Goal: Check status: Check status

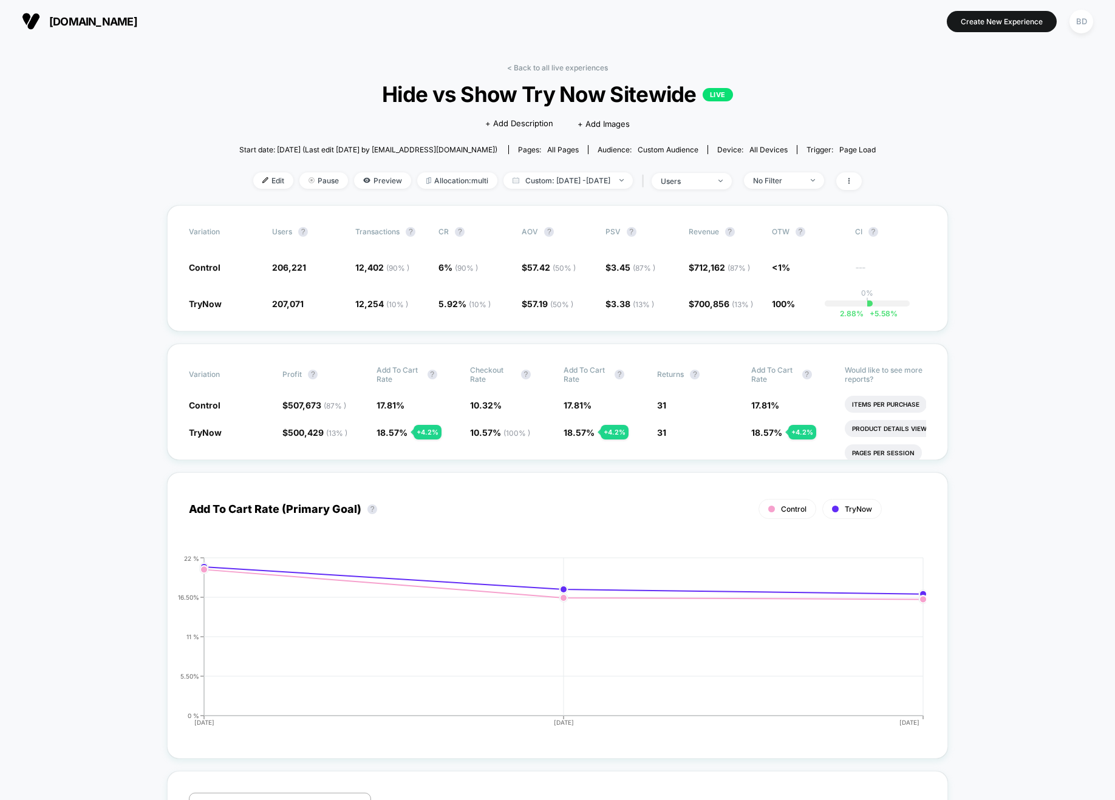
scroll to position [3128, 0]
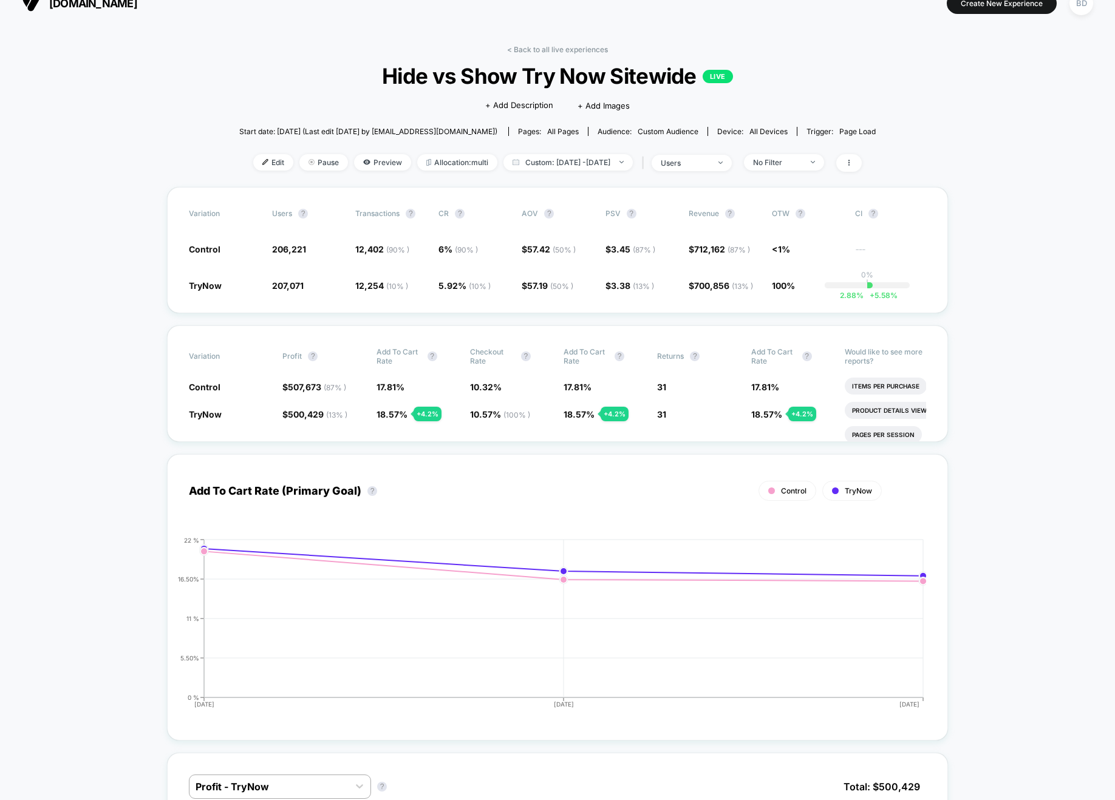
scroll to position [0, 0]
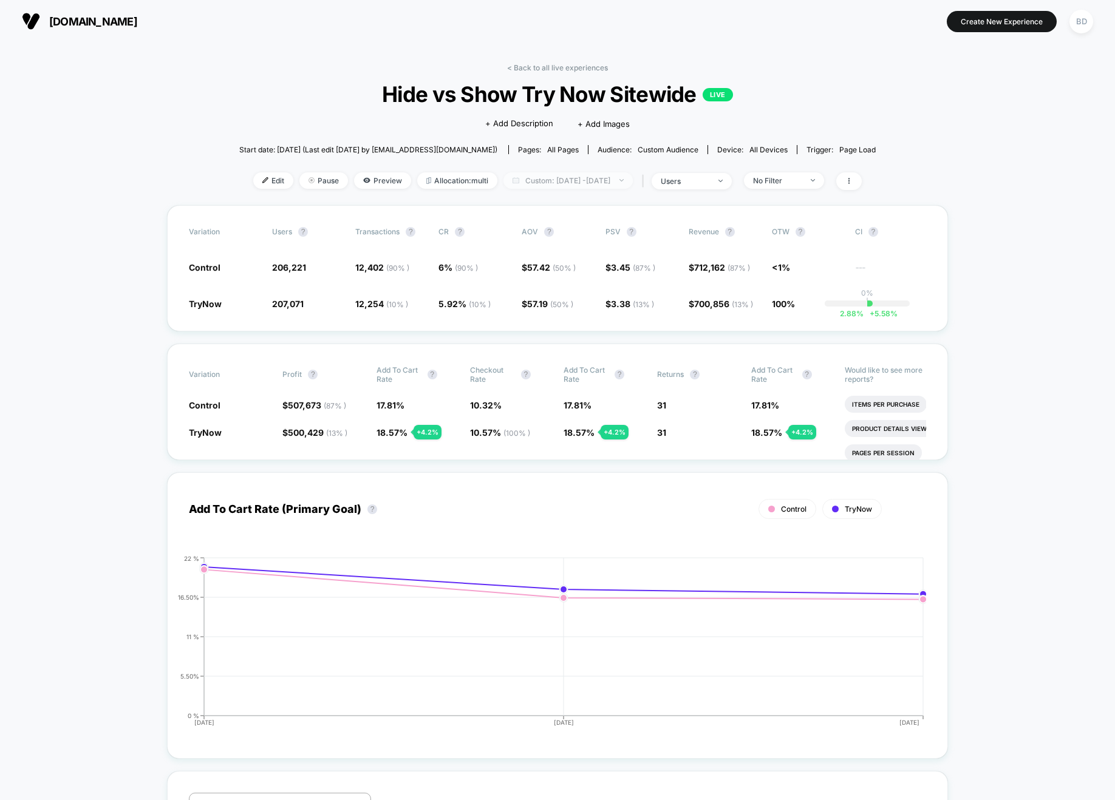
click at [604, 179] on span "Custom: [DATE] - [DATE]" at bounding box center [567, 180] width 129 height 16
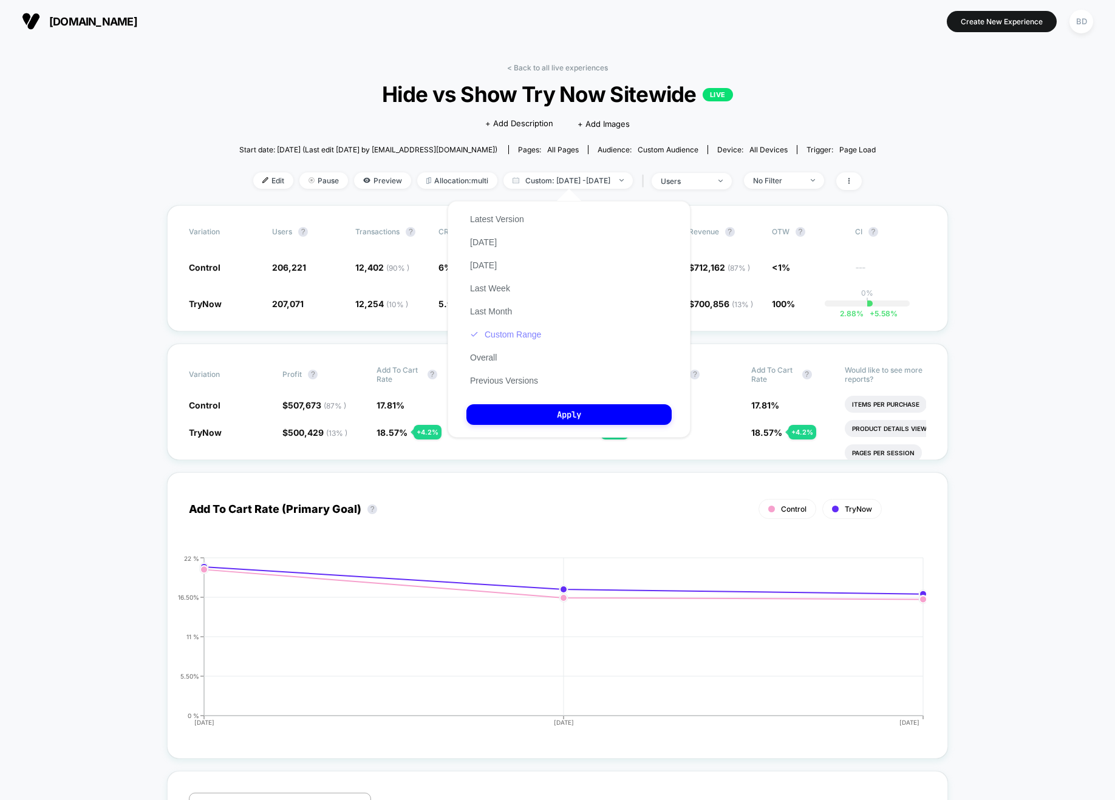
click at [515, 334] on button "Custom Range" at bounding box center [505, 334] width 78 height 11
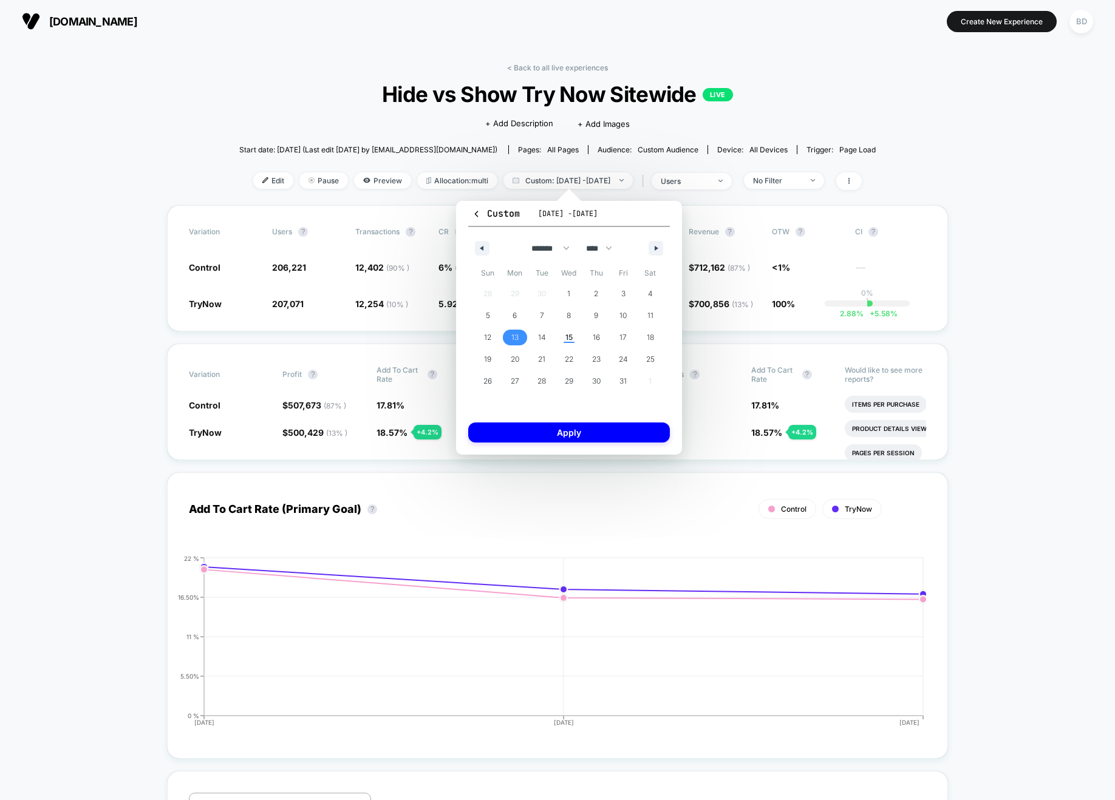
click at [523, 335] on span "13" at bounding box center [515, 338] width 27 height 16
click at [565, 342] on span "15" at bounding box center [568, 338] width 7 height 22
click at [587, 435] on button "Apply" at bounding box center [569, 433] width 202 height 20
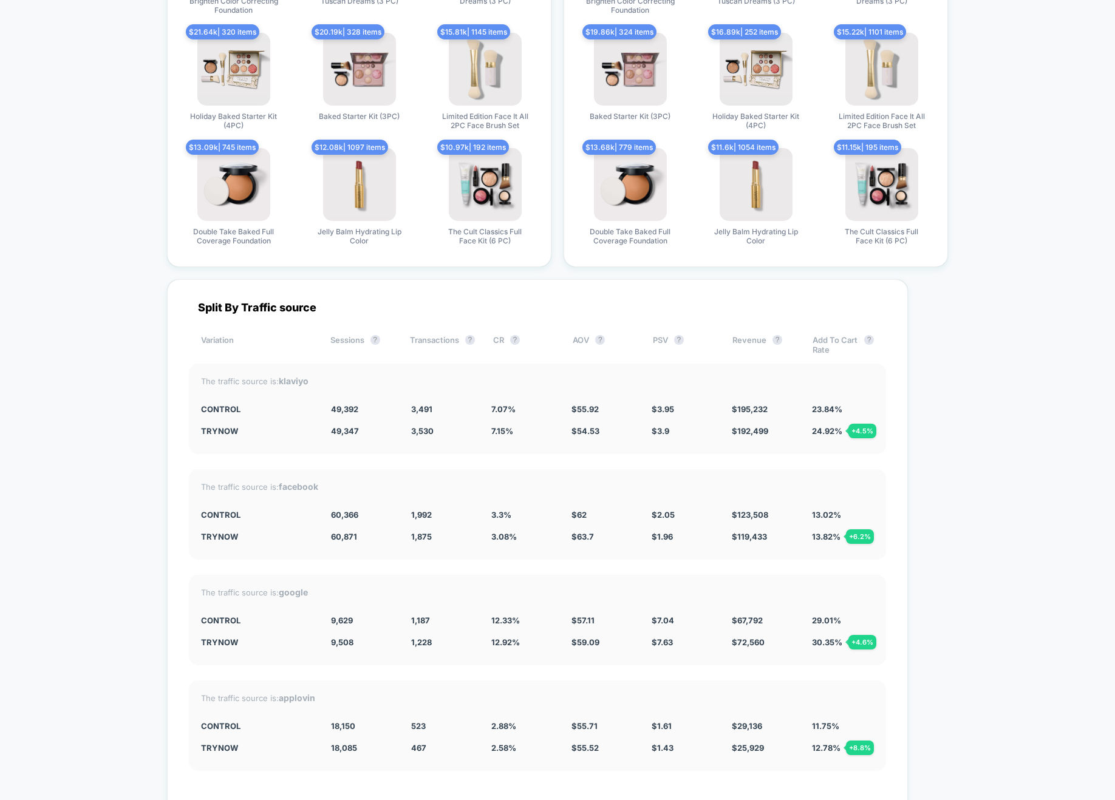
scroll to position [2669, 0]
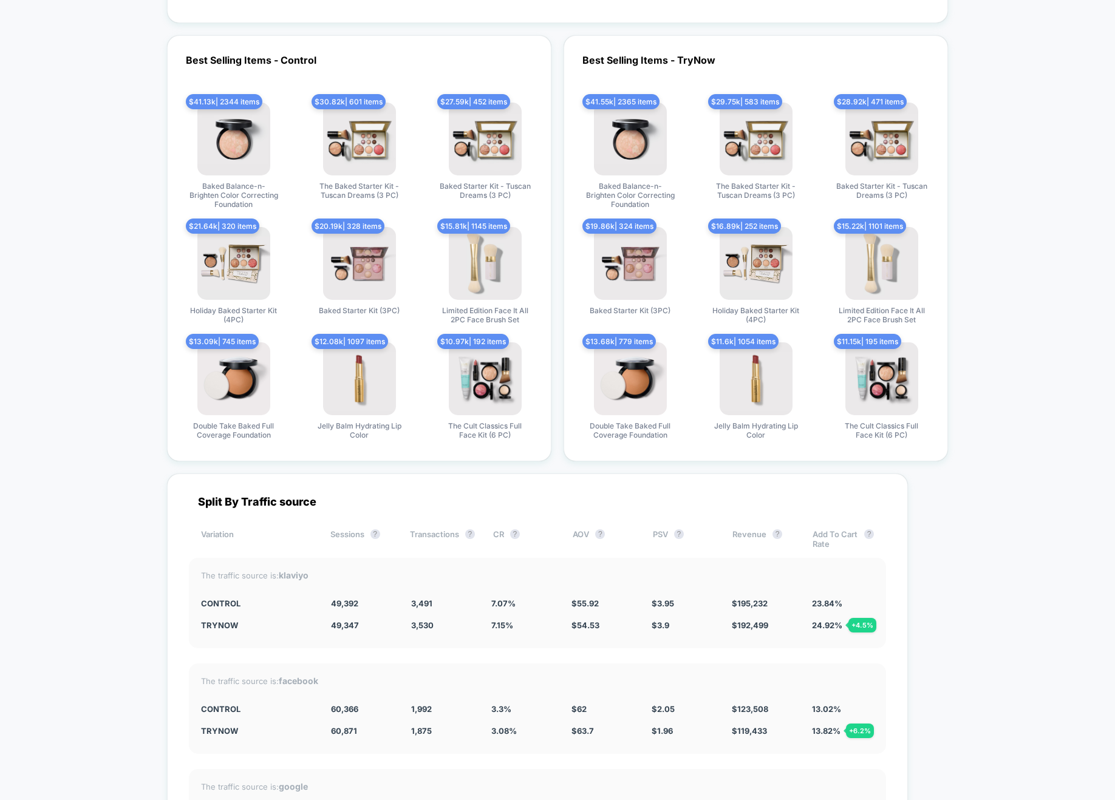
scroll to position [3090, 0]
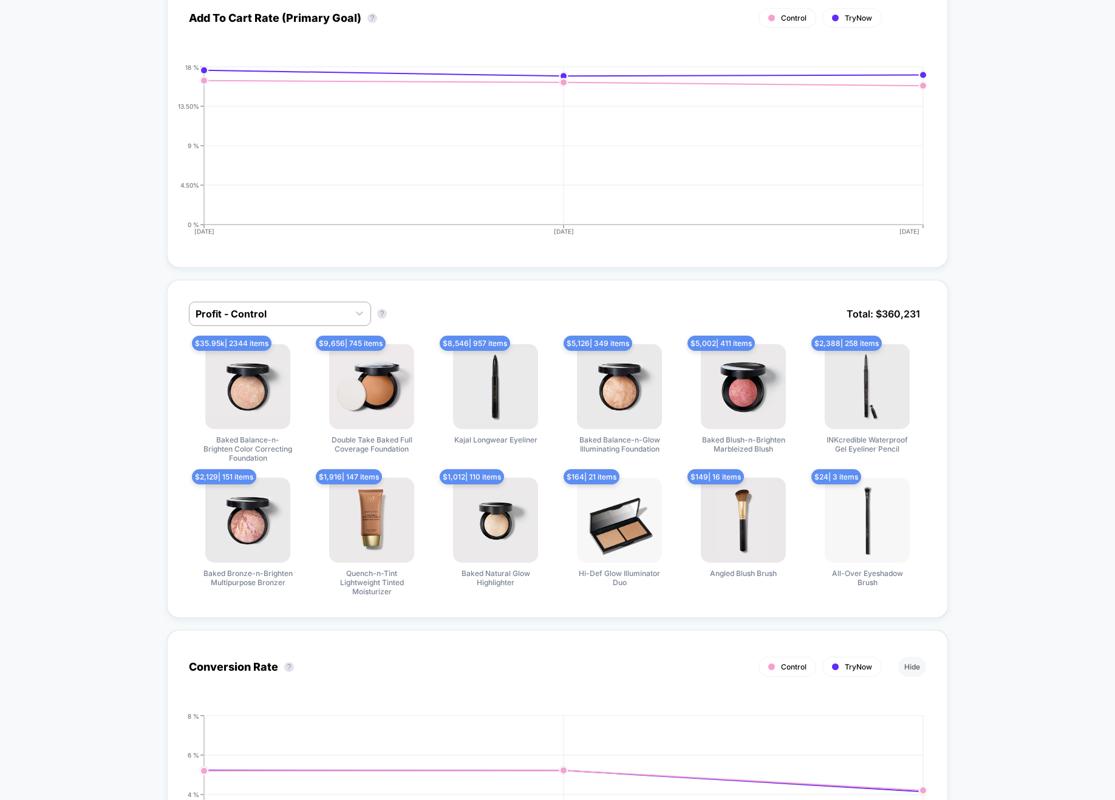
scroll to position [0, 0]
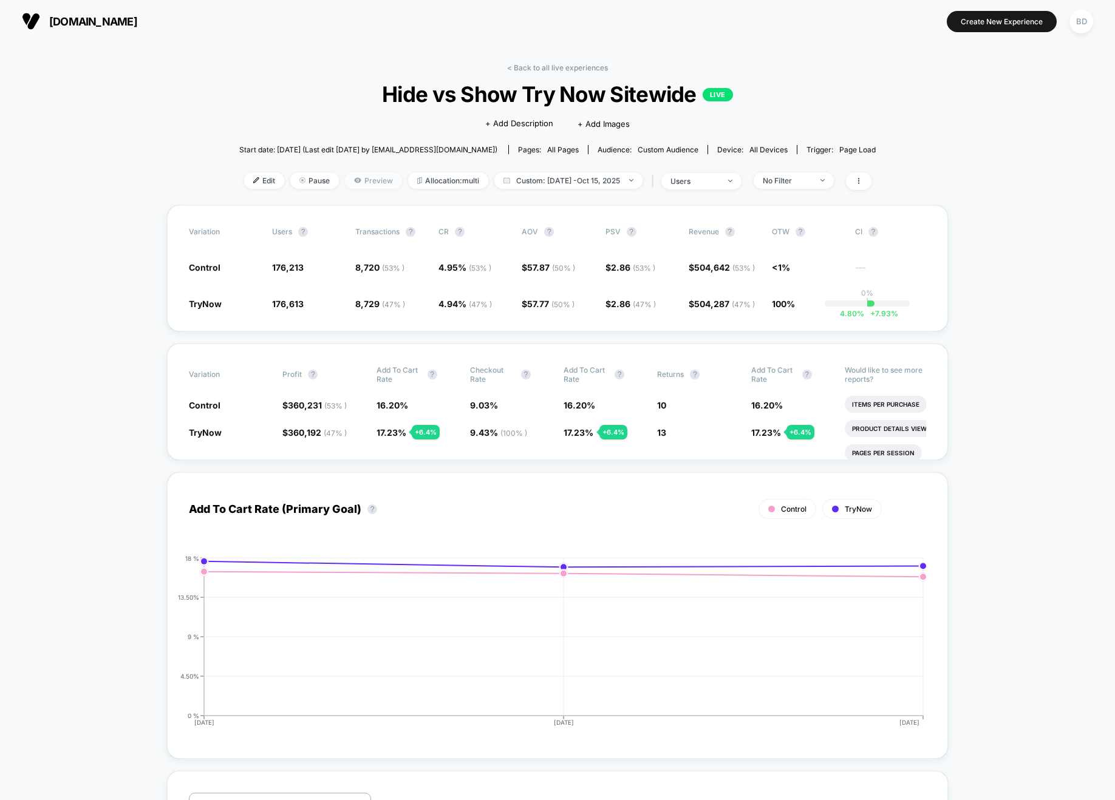
click at [370, 180] on span "Preview" at bounding box center [373, 180] width 57 height 16
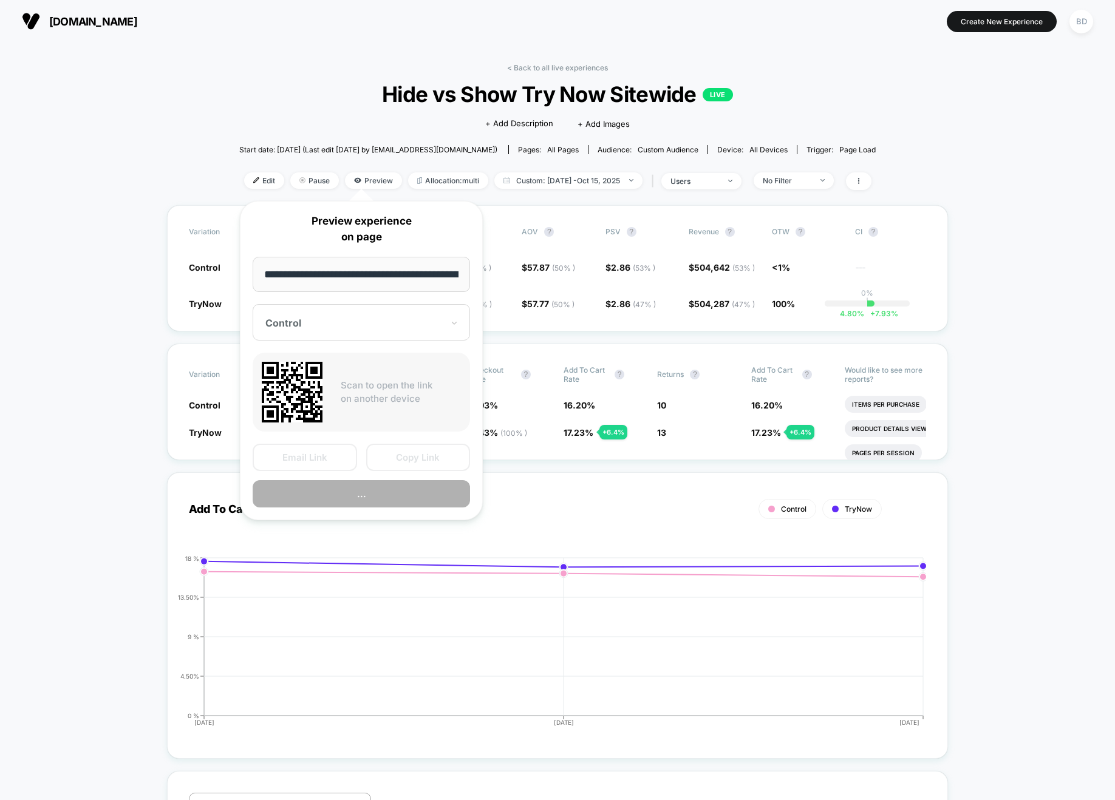
scroll to position [0, 245]
click at [412, 461] on button "Copy Link" at bounding box center [418, 458] width 104 height 27
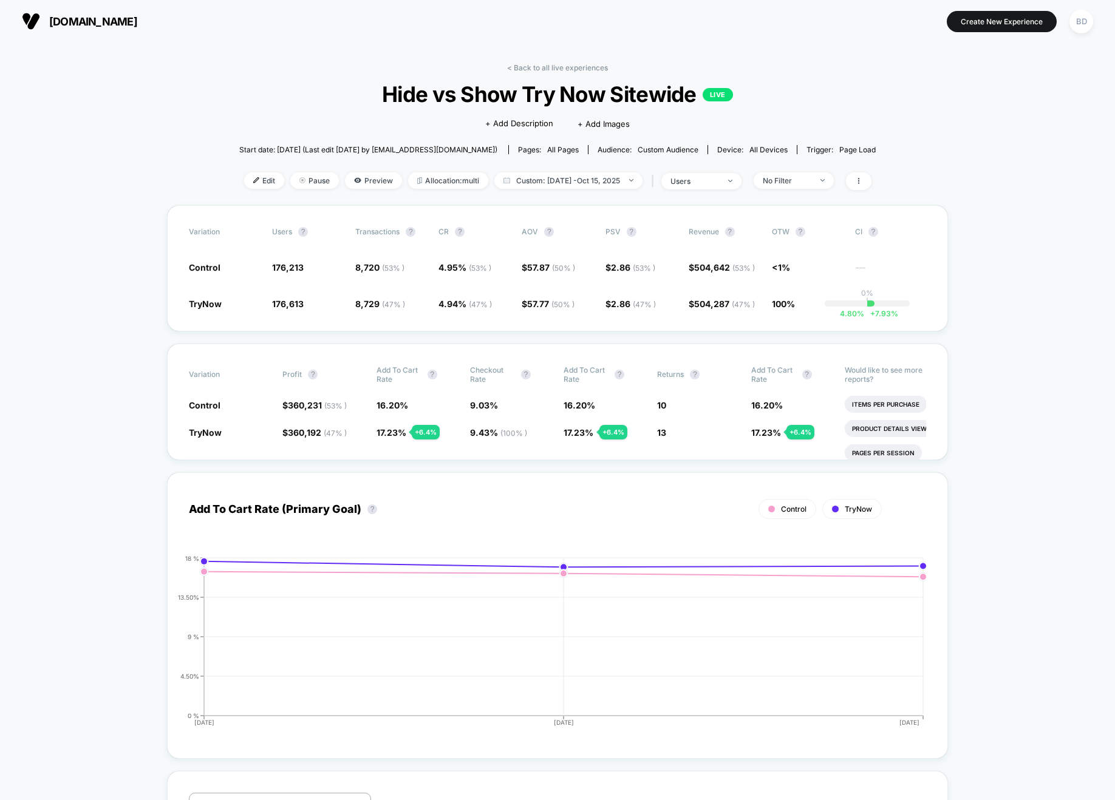
click at [540, 185] on span "Custom: [DATE] - [DATE]" at bounding box center [568, 180] width 148 height 16
select select "*"
select select "****"
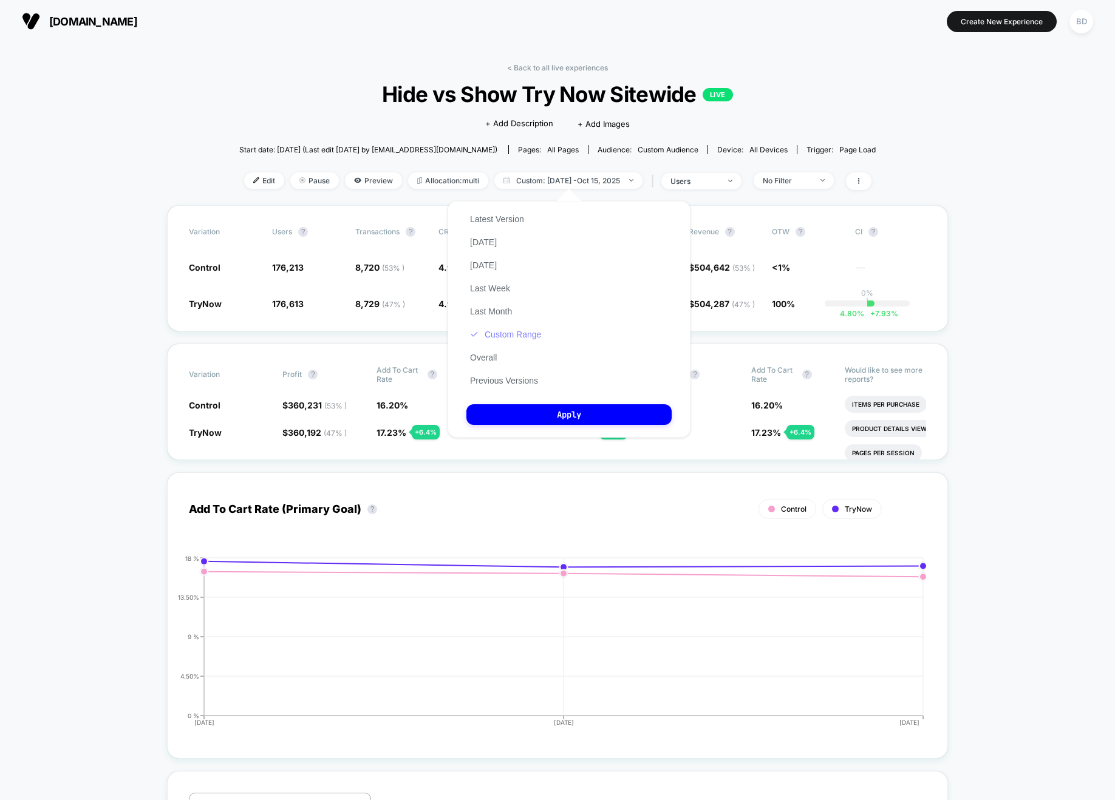
click at [503, 336] on button "Custom Range" at bounding box center [505, 334] width 78 height 11
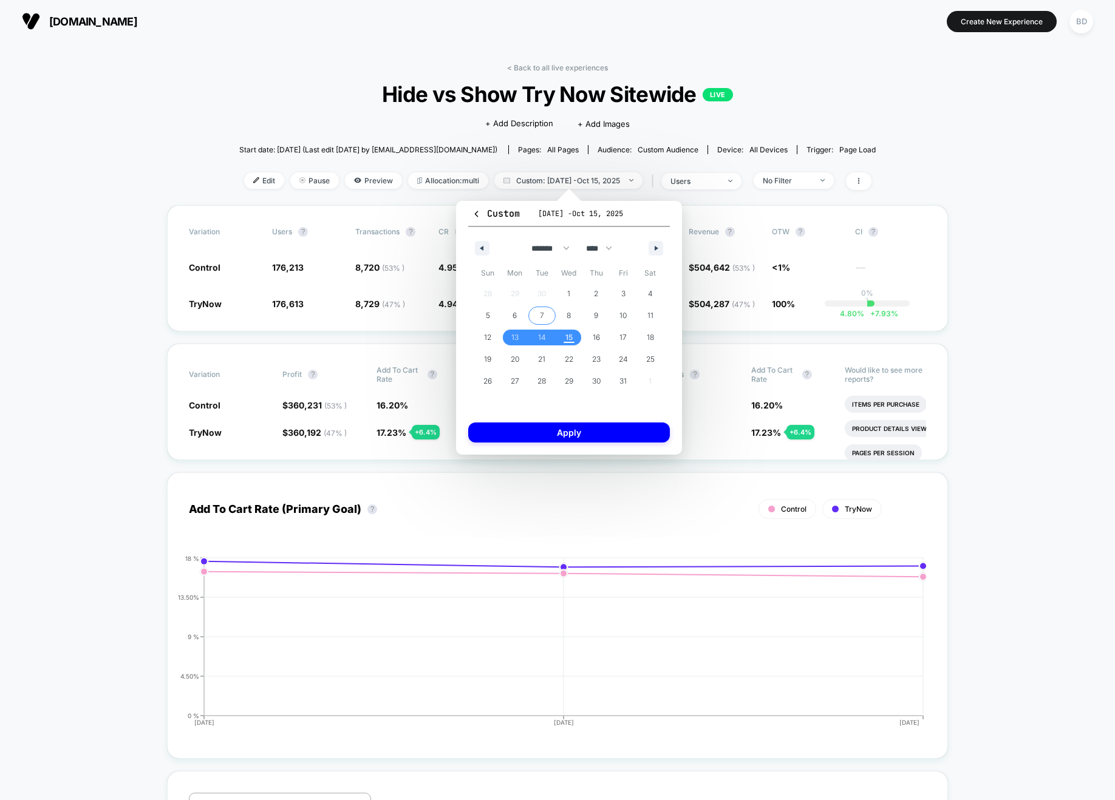
click at [539, 316] on span "7" at bounding box center [541, 316] width 27 height 16
click at [563, 337] on span "15" at bounding box center [569, 338] width 27 height 16
click at [565, 436] on button "Apply" at bounding box center [569, 433] width 202 height 20
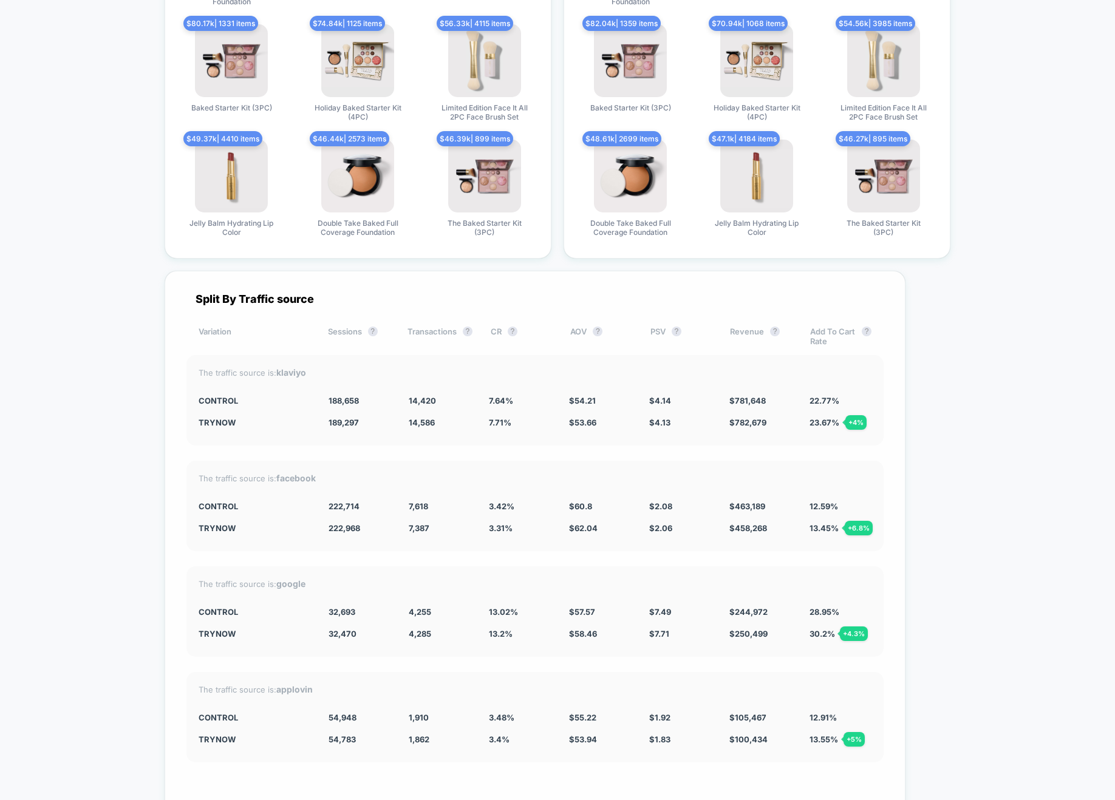
scroll to position [3128, 0]
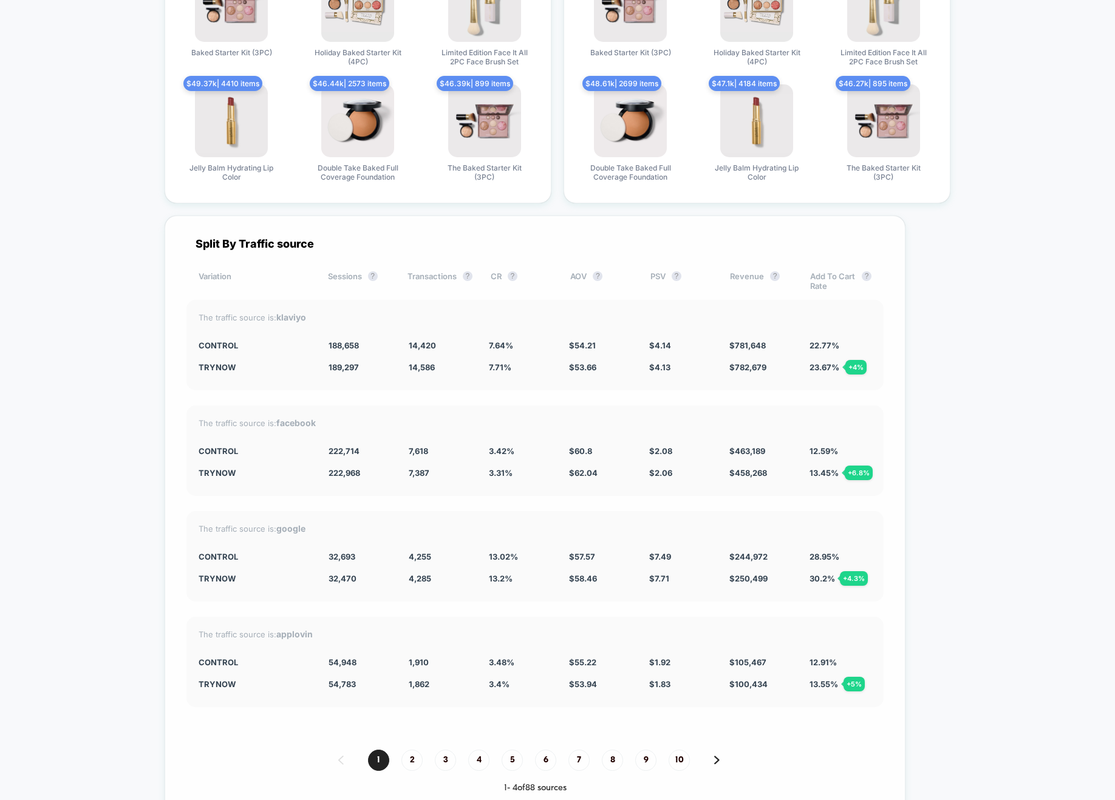
click at [452, 404] on div "Split By Traffic source Variation Sessions ? Transactions ? CR ? AOV ? PSV ? Re…" at bounding box center [535, 516] width 741 height 600
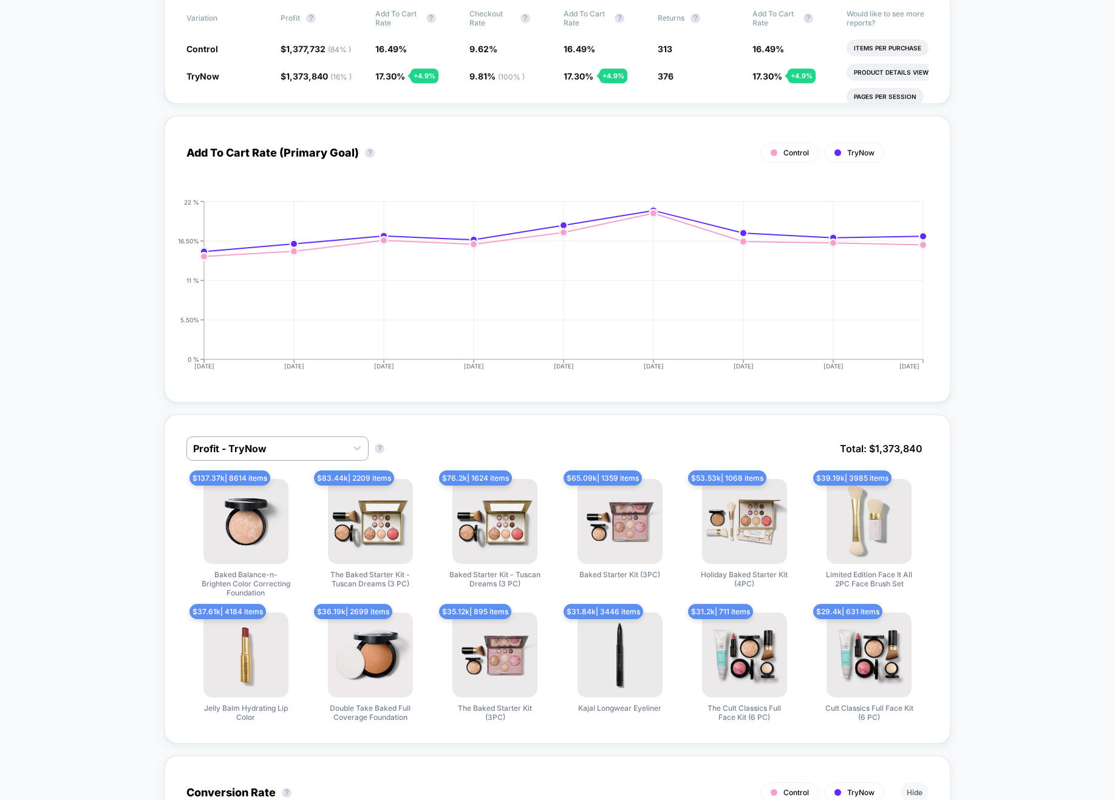
scroll to position [0, 0]
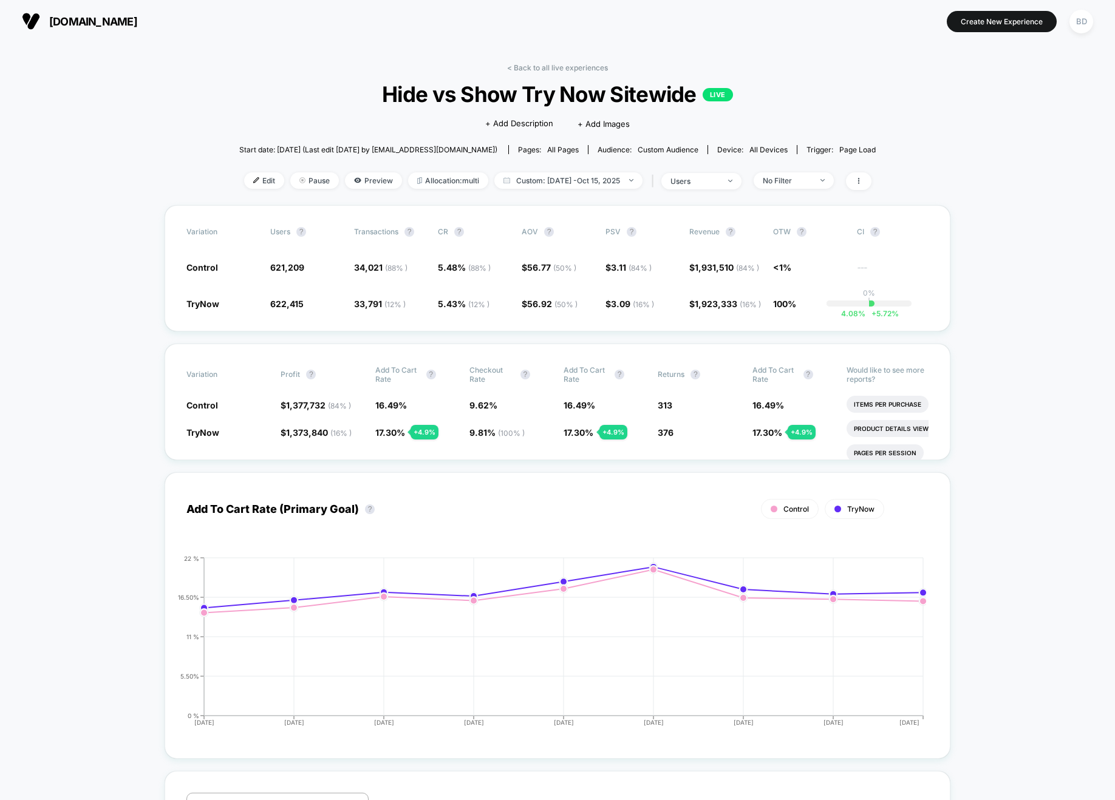
click at [540, 185] on span "Custom: [DATE] - [DATE]" at bounding box center [568, 180] width 148 height 16
select select "*"
select select "****"
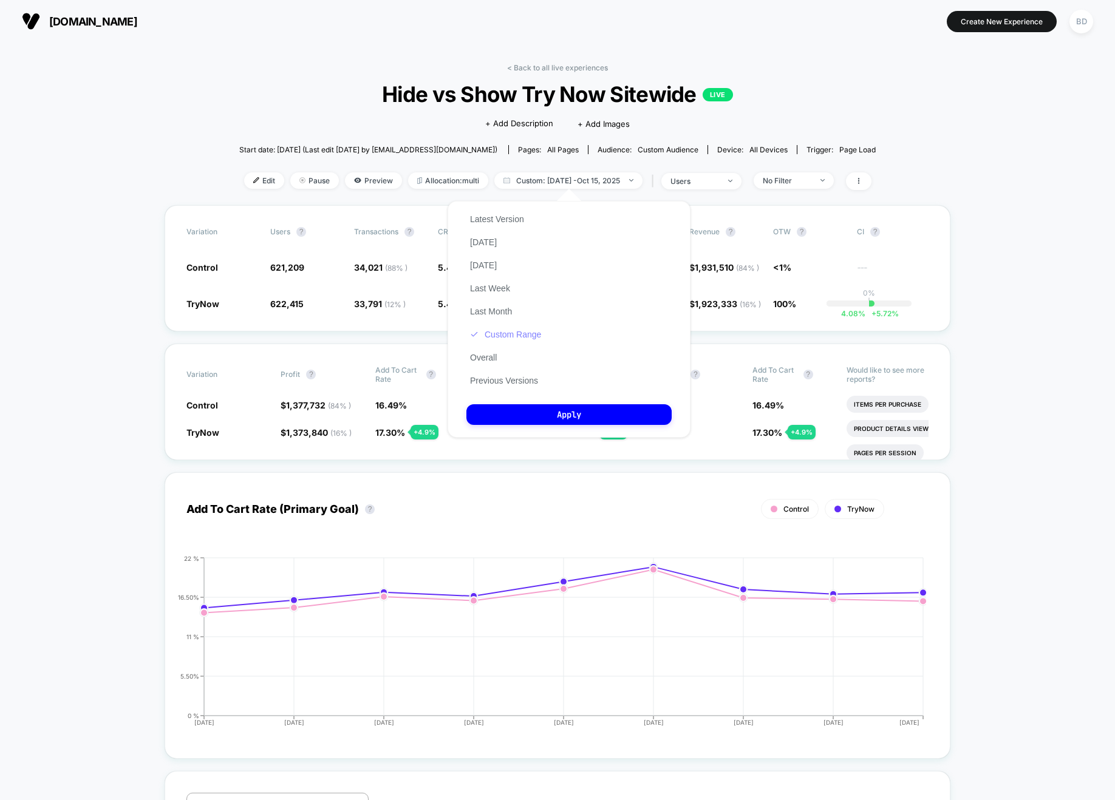
click at [510, 334] on button "Custom Range" at bounding box center [505, 334] width 78 height 11
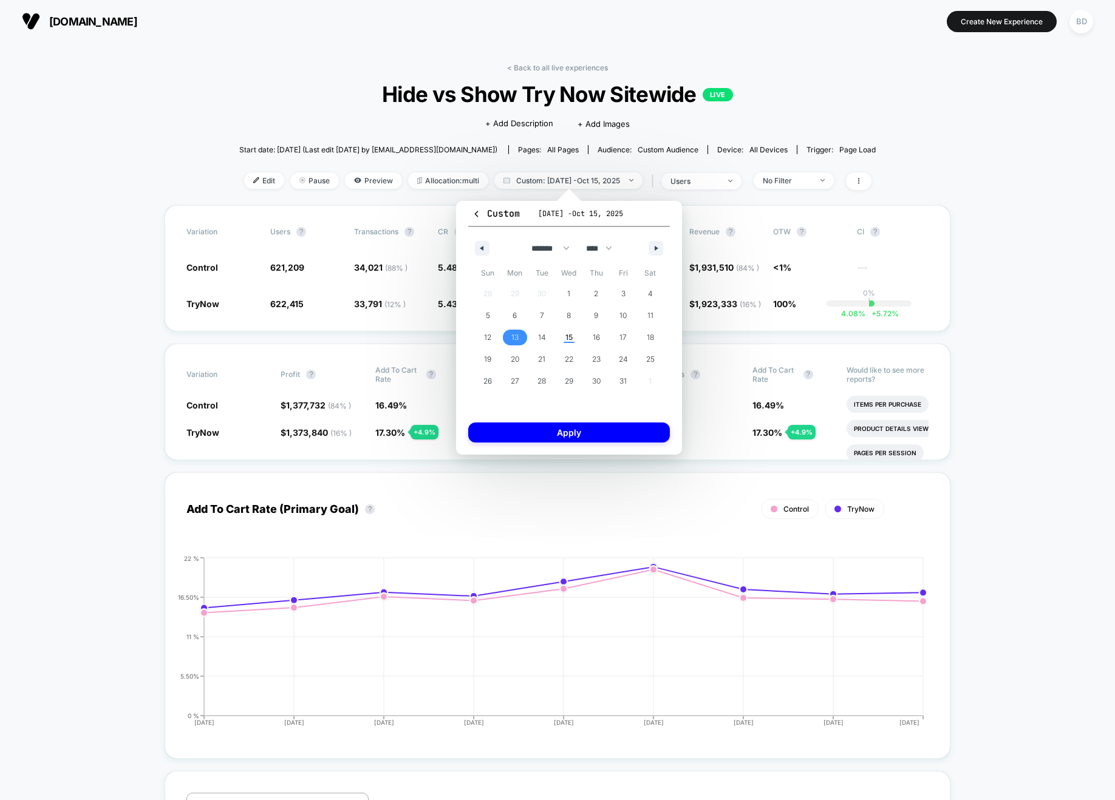
click at [513, 336] on span "13" at bounding box center [514, 338] width 7 height 22
click at [568, 335] on span "15" at bounding box center [568, 338] width 7 height 22
click at [571, 431] on button "Apply" at bounding box center [569, 433] width 202 height 20
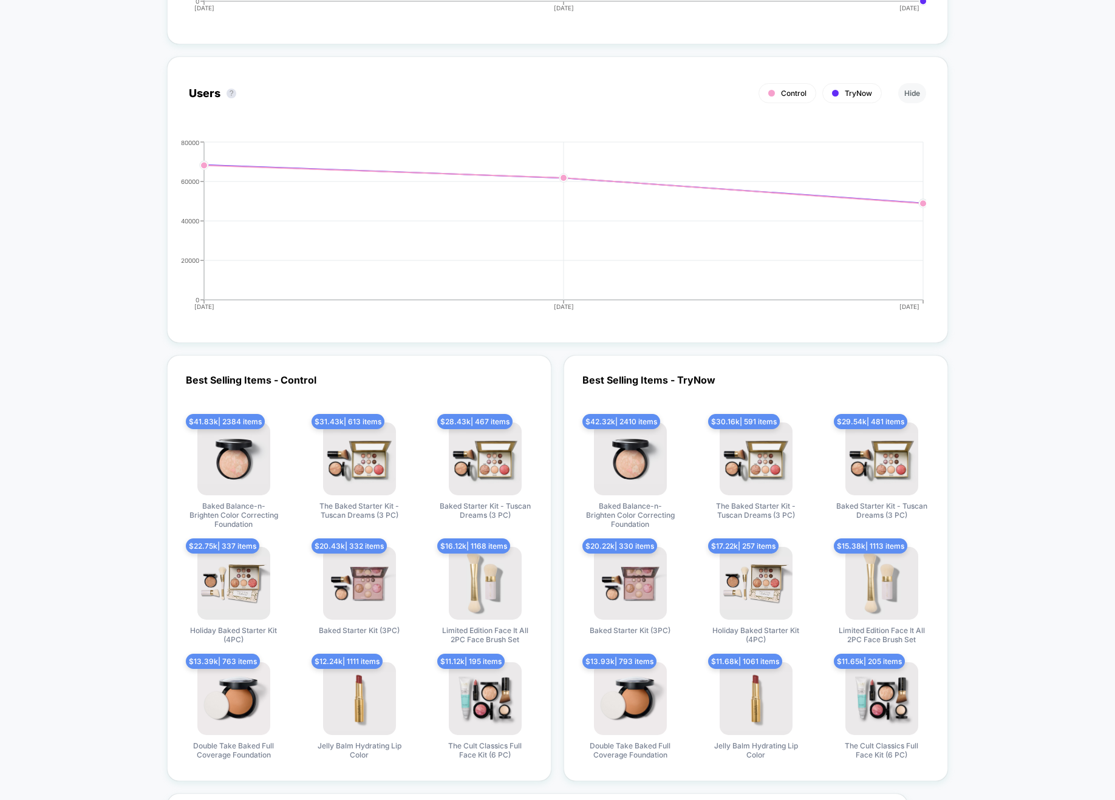
scroll to position [2994, 0]
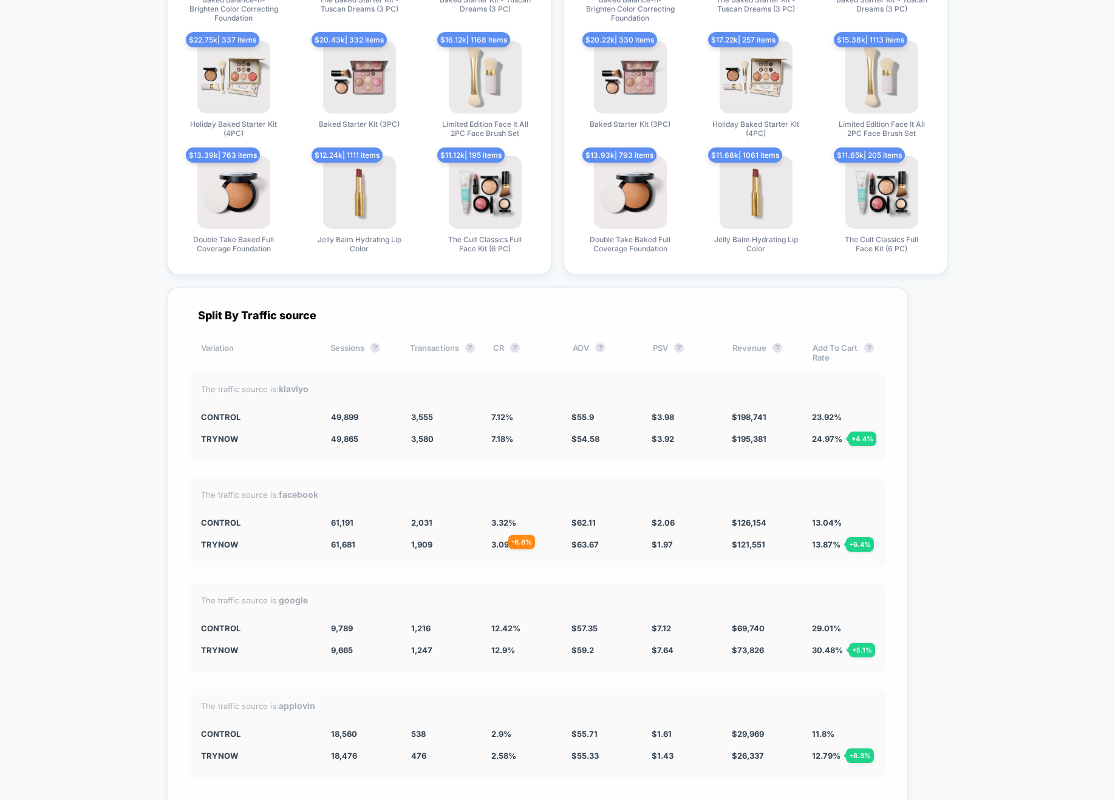
click at [494, 542] on span "3.09 %" at bounding box center [504, 545] width 26 height 10
click at [462, 540] on div "1,909 - 6.8 %" at bounding box center [442, 545] width 62 height 10
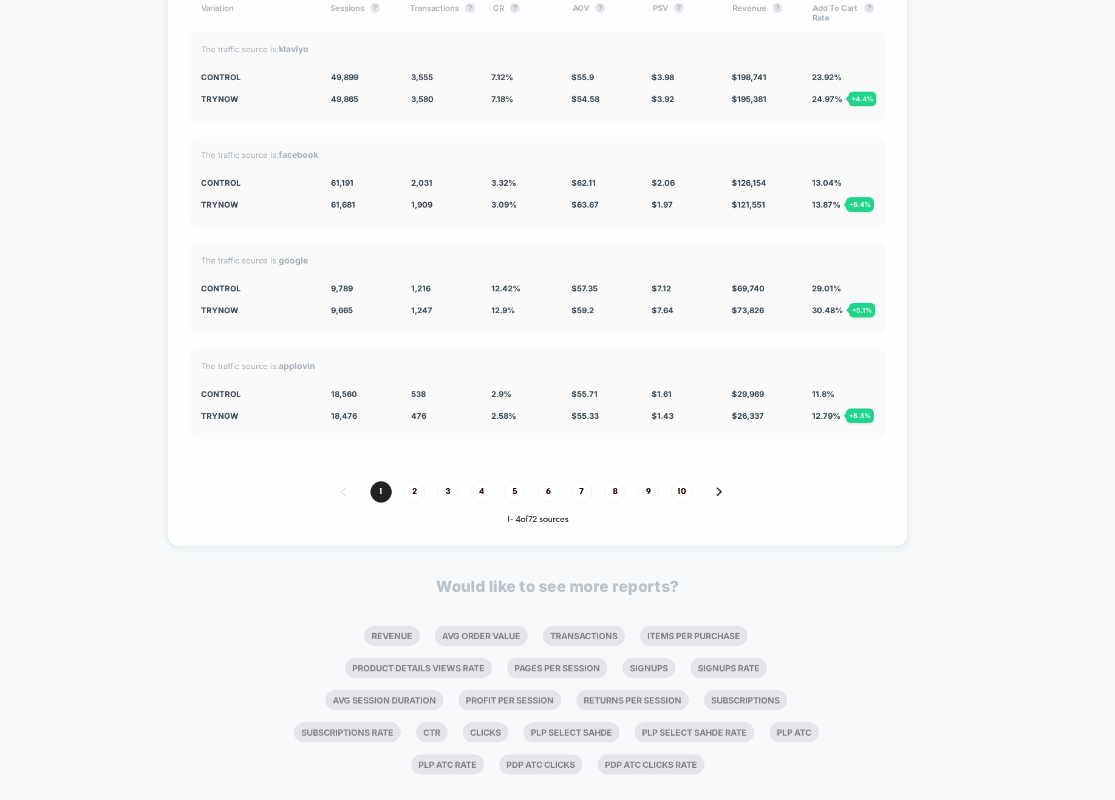
scroll to position [3377, 0]
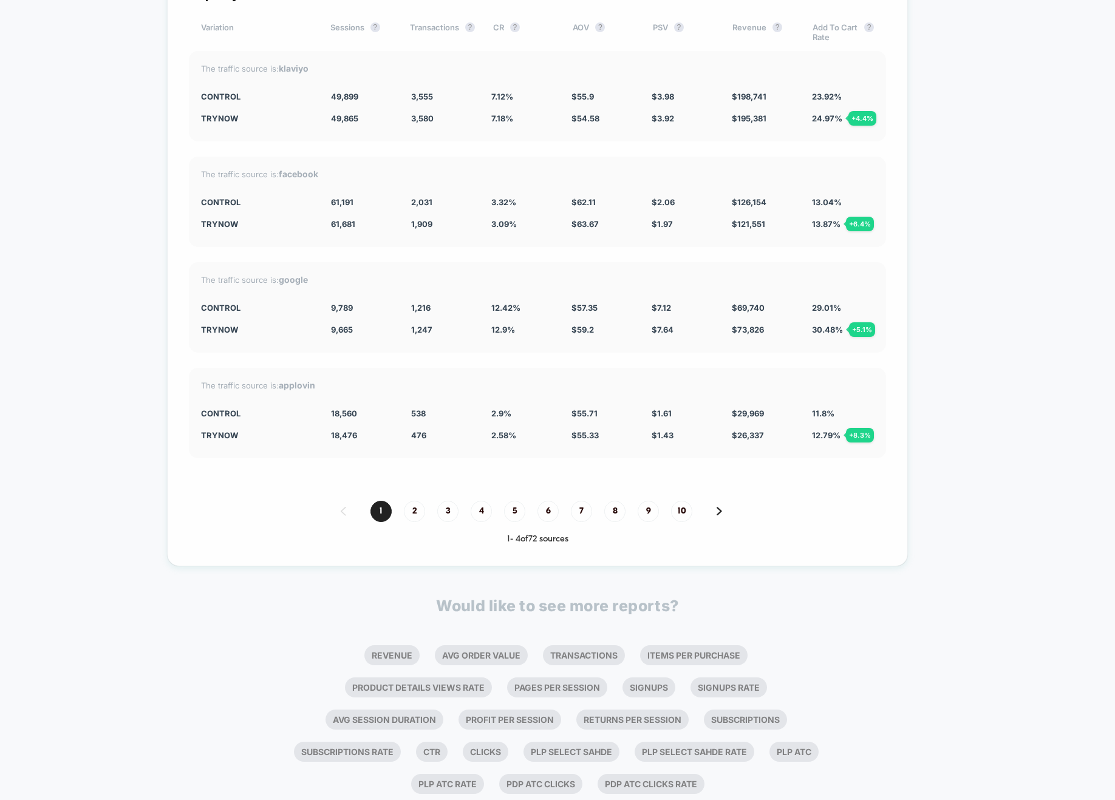
click at [455, 249] on div "Split By Traffic source Variation Sessions ? Transactions ? CR ? AOV ? PSV ? Re…" at bounding box center [537, 267] width 741 height 600
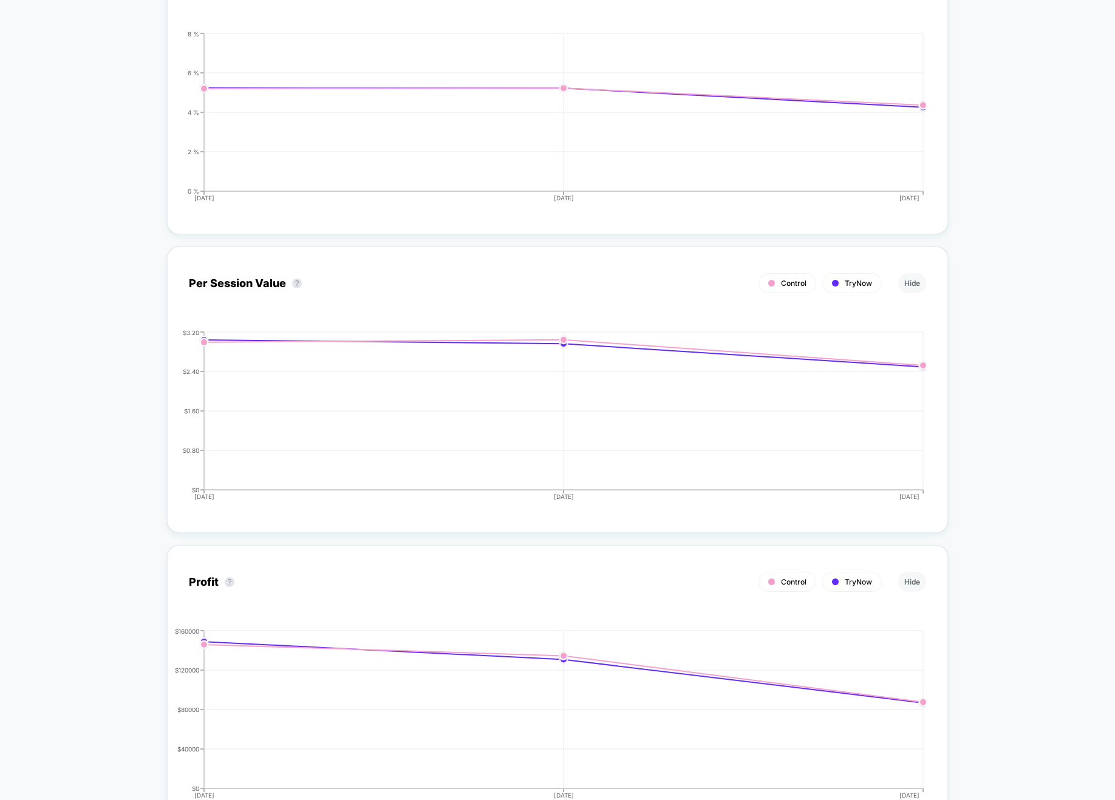
scroll to position [0, 0]
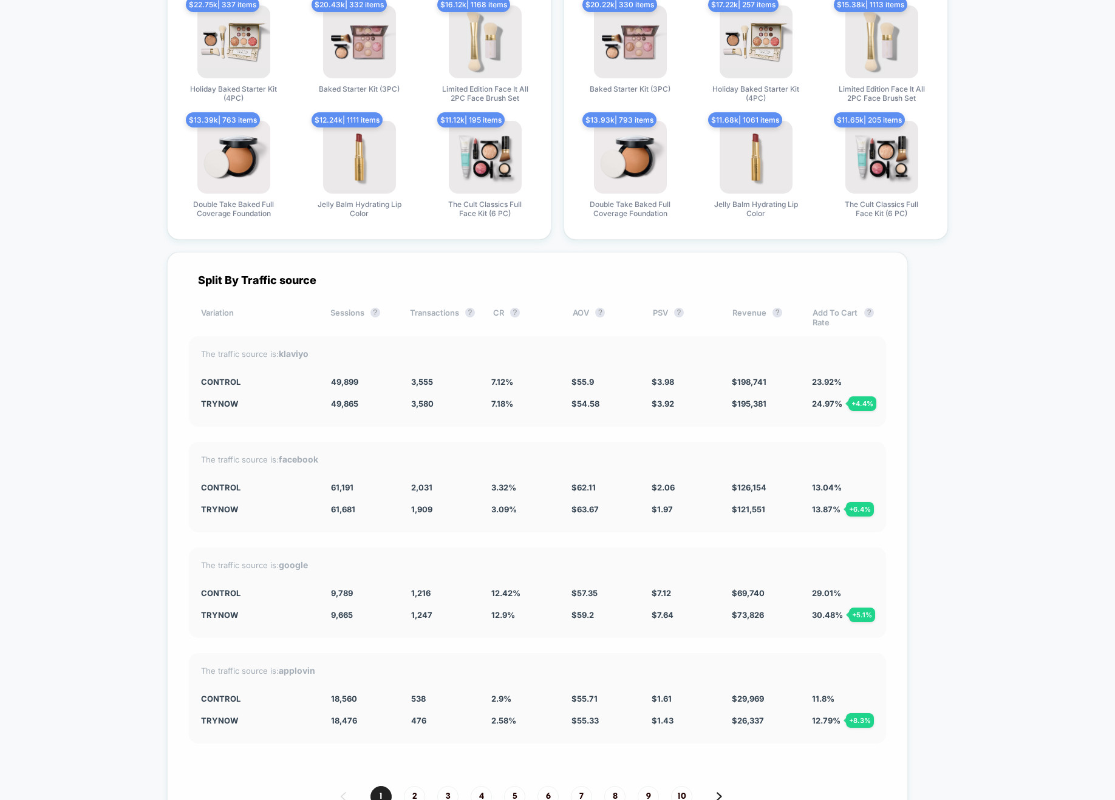
scroll to position [3123, 0]
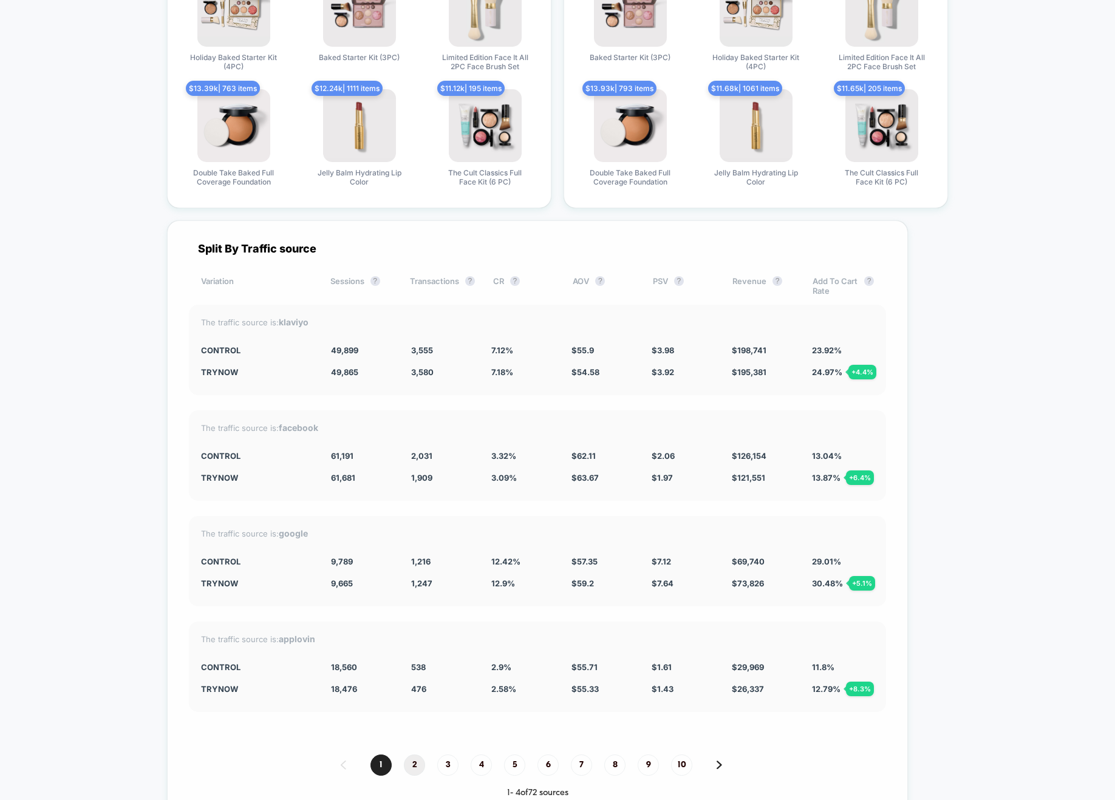
click at [412, 765] on span "2" at bounding box center [414, 765] width 21 height 21
click at [382, 763] on span "1" at bounding box center [380, 765] width 21 height 21
click at [490, 506] on div "Split By Traffic source Variation Sessions ? Transactions ? CR ? AOV ? PSV ? Re…" at bounding box center [537, 520] width 741 height 600
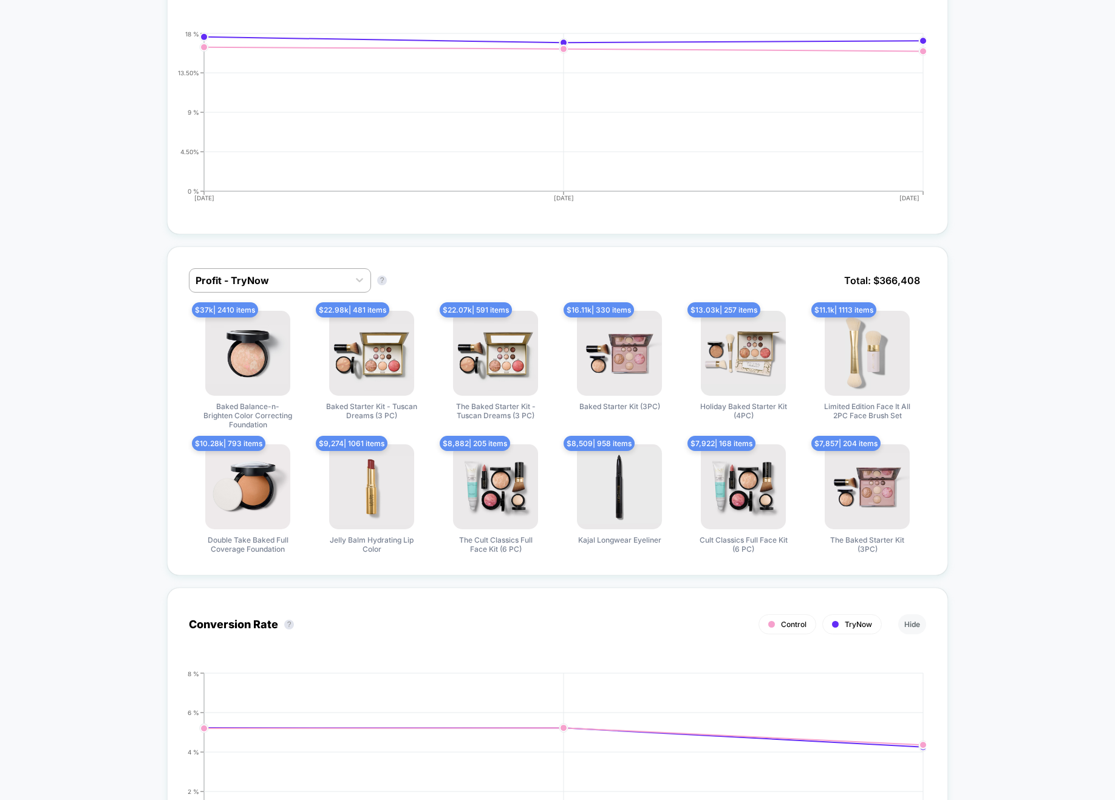
scroll to position [0, 0]
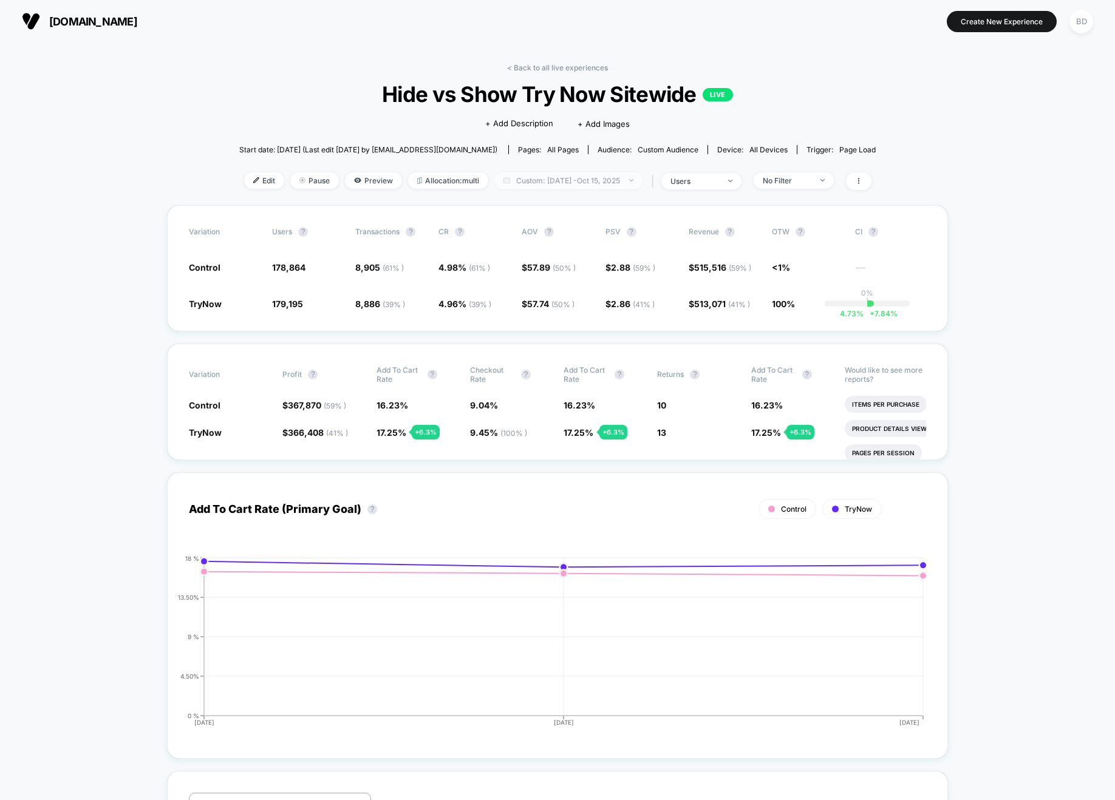
click at [557, 174] on span "Custom: [DATE] - [DATE]" at bounding box center [568, 180] width 148 height 16
select select "*"
select select "****"
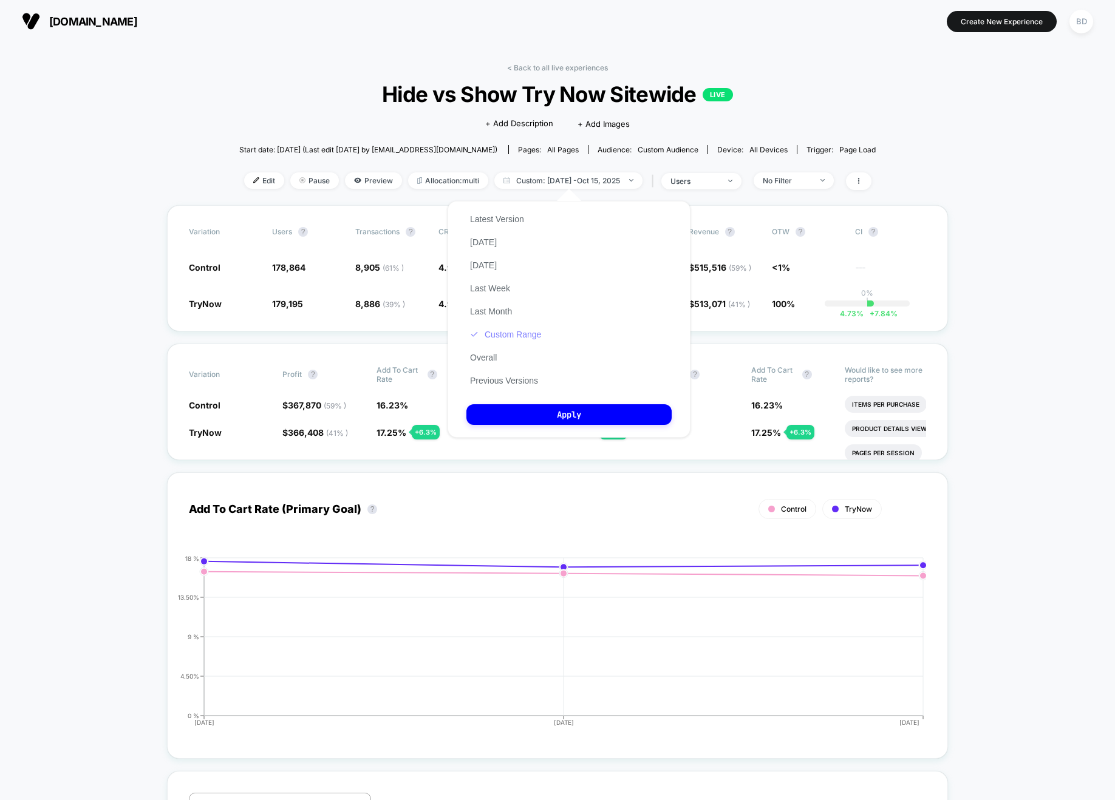
click at [511, 337] on button "Custom Range" at bounding box center [505, 334] width 78 height 11
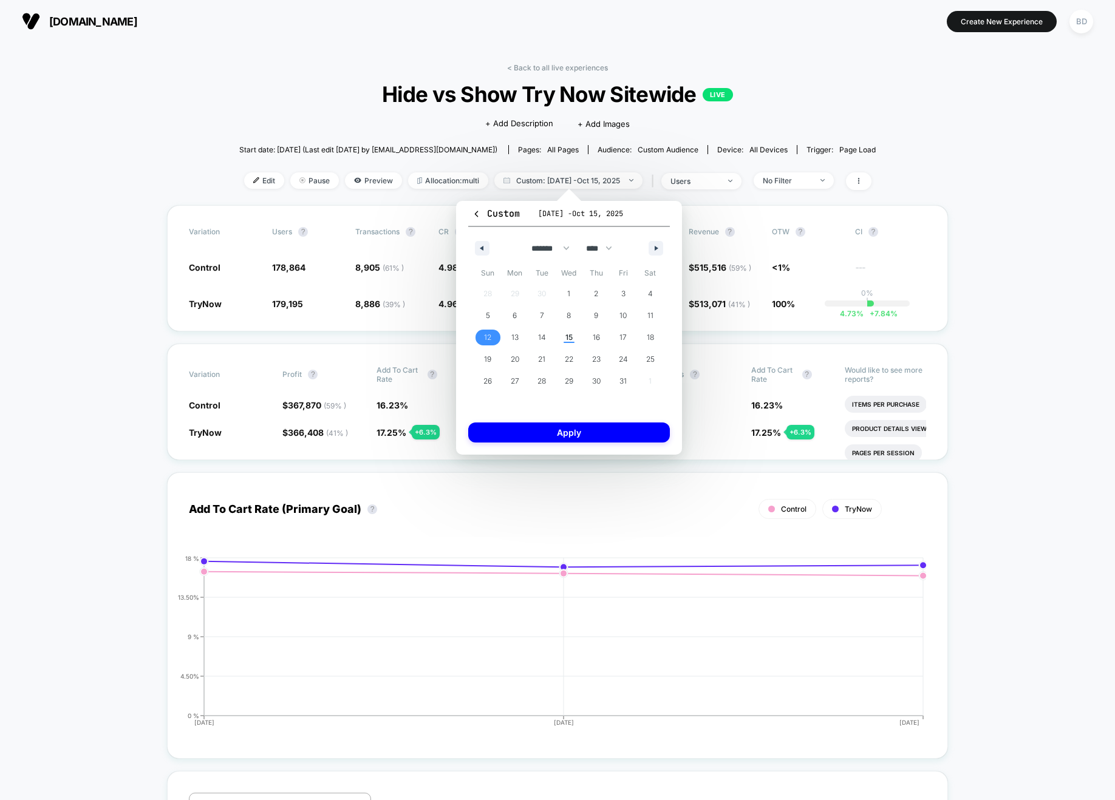
click at [486, 342] on span "12" at bounding box center [487, 338] width 7 height 22
click at [565, 341] on span "15" at bounding box center [568, 338] width 7 height 22
click at [567, 432] on button "Apply" at bounding box center [569, 433] width 202 height 20
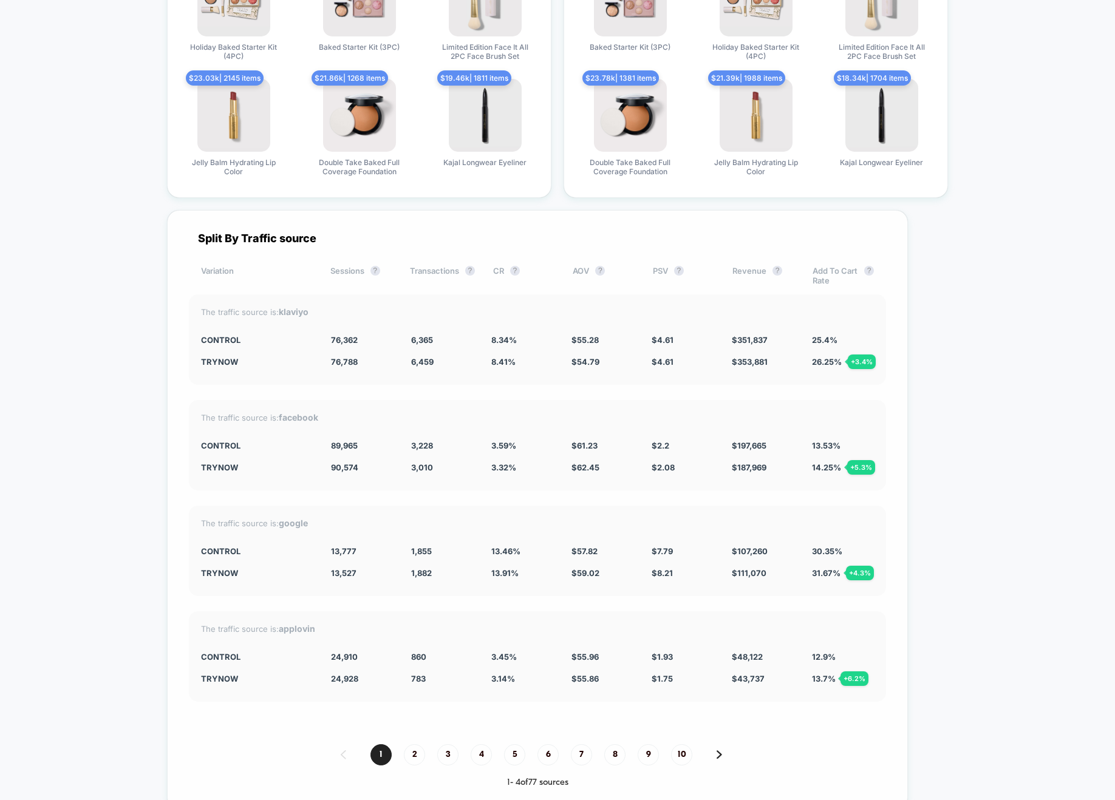
scroll to position [3168, 0]
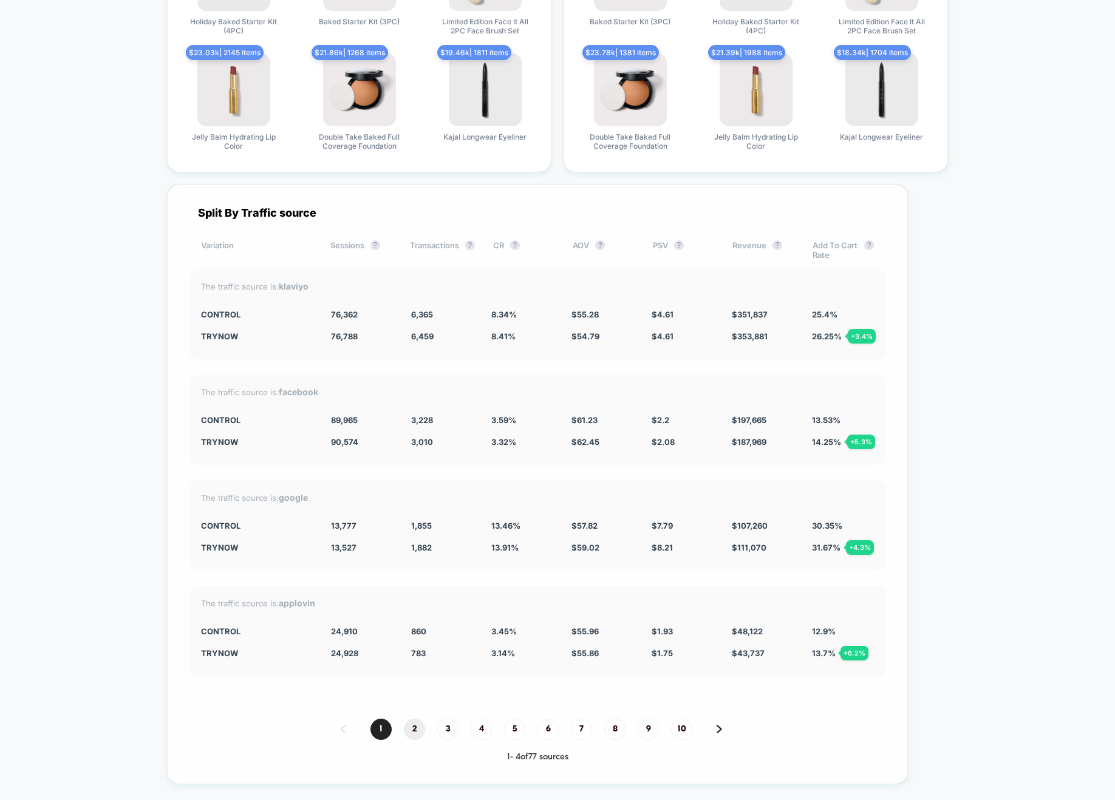
click at [419, 728] on span "2" at bounding box center [414, 729] width 21 height 21
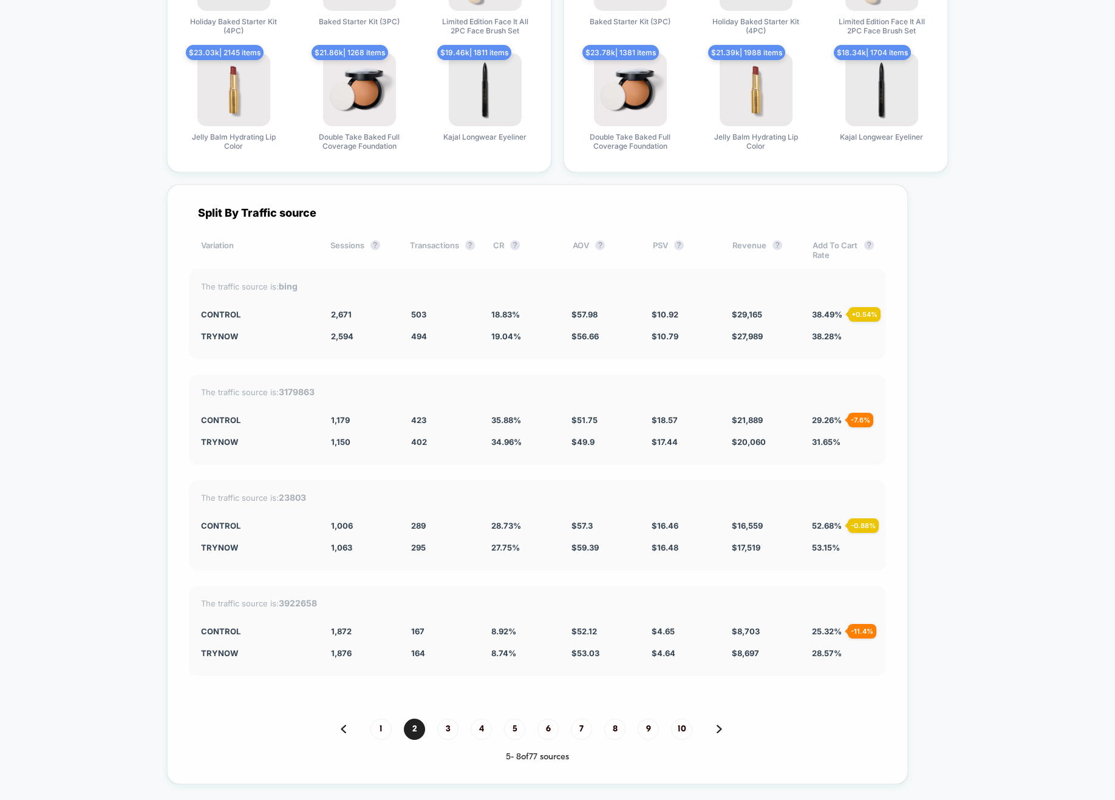
click at [502, 387] on div "The traffic source is: 3179863" at bounding box center [537, 392] width 673 height 10
click at [381, 725] on span "1" at bounding box center [380, 729] width 21 height 21
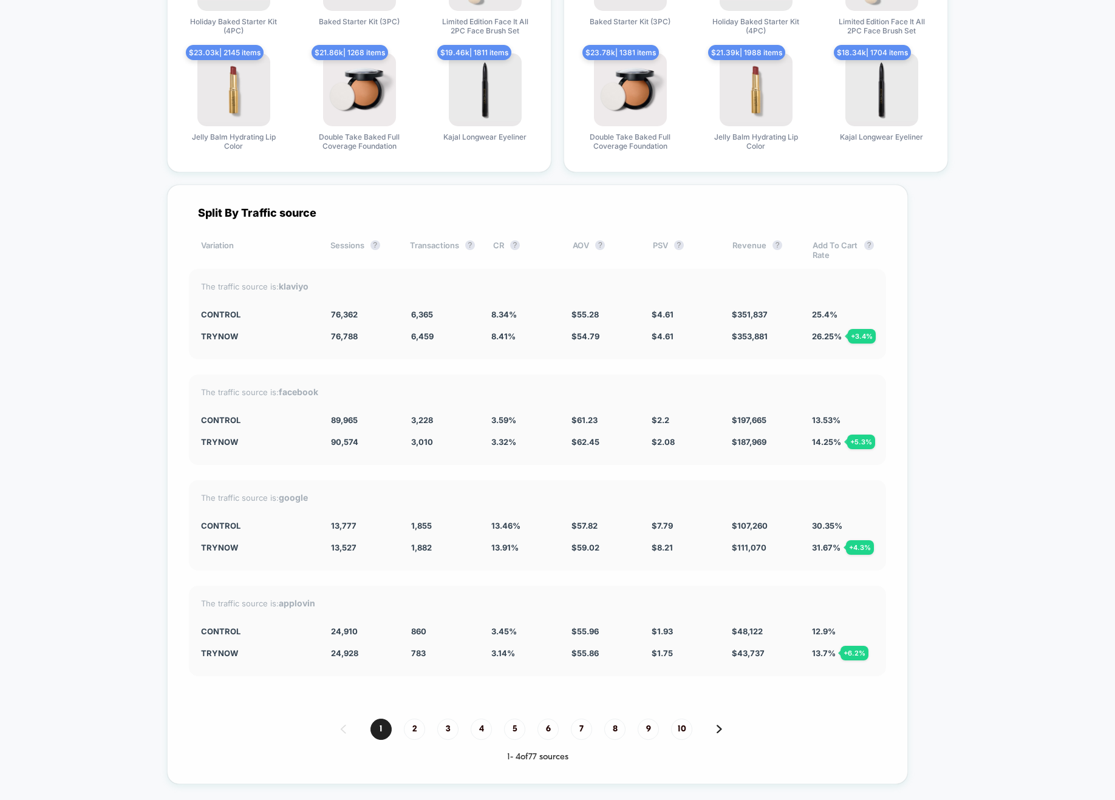
click at [473, 366] on div "Split By Traffic source Variation Sessions ? Transactions ? CR ? AOV ? PSV ? Re…" at bounding box center [537, 485] width 741 height 600
click at [460, 363] on div "Split By Traffic source Variation Sessions ? Transactions ? CR ? AOV ? PSV ? Re…" at bounding box center [537, 485] width 741 height 600
click at [176, 574] on div "Split By Traffic source Variation Sessions ? Transactions ? CR ? AOV ? PSV ? Re…" at bounding box center [537, 485] width 741 height 600
click at [177, 574] on div "Split By Traffic source Variation Sessions ? Transactions ? CR ? AOV ? PSV ? Re…" at bounding box center [537, 485] width 741 height 600
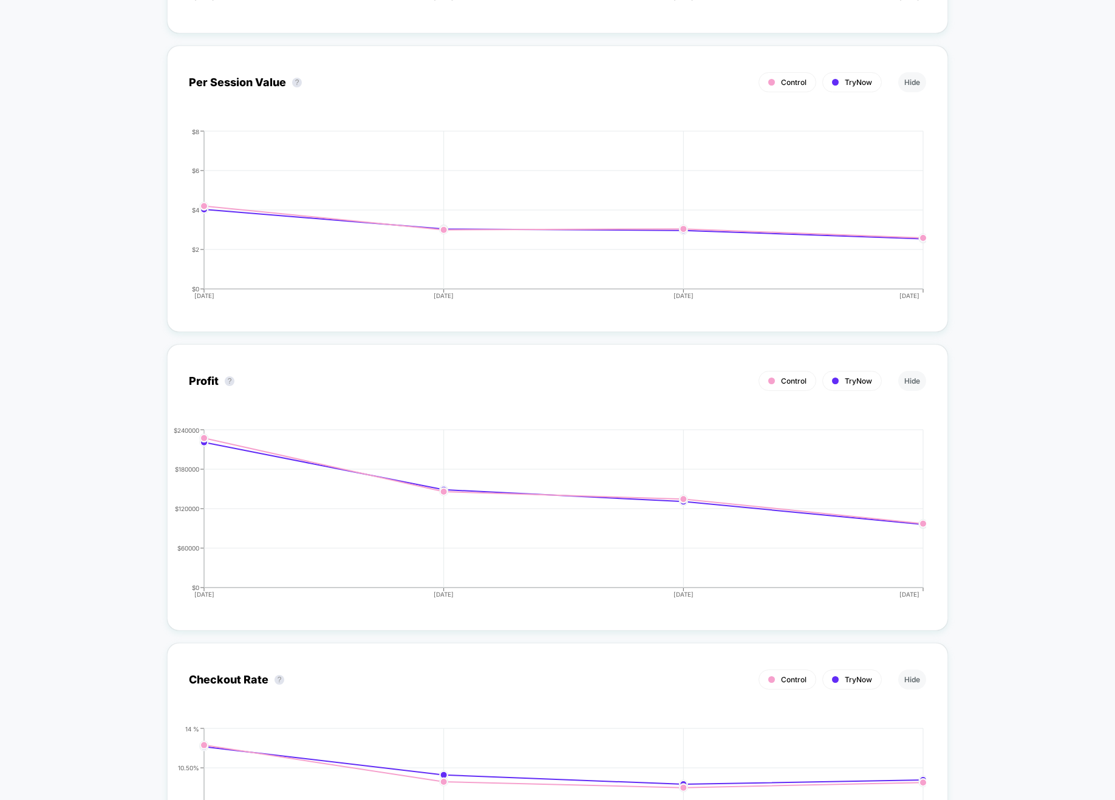
scroll to position [0, 0]
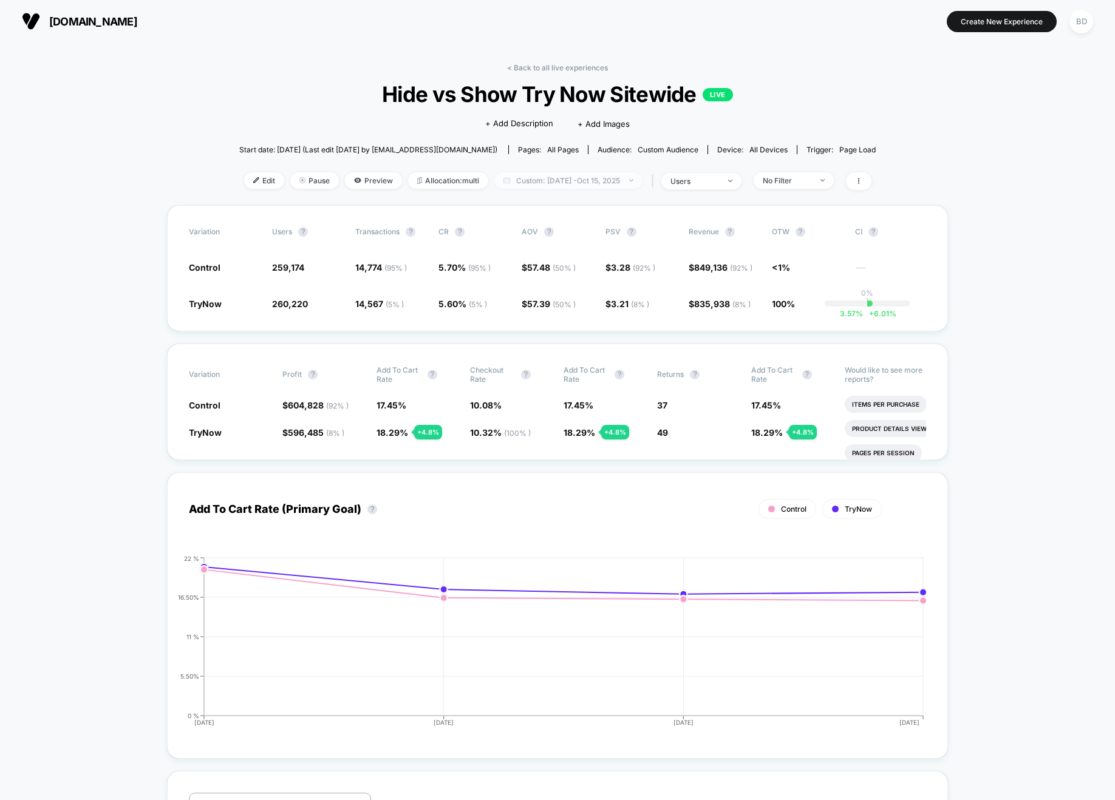
click at [562, 182] on span "Custom: [DATE] - [DATE]" at bounding box center [568, 180] width 148 height 16
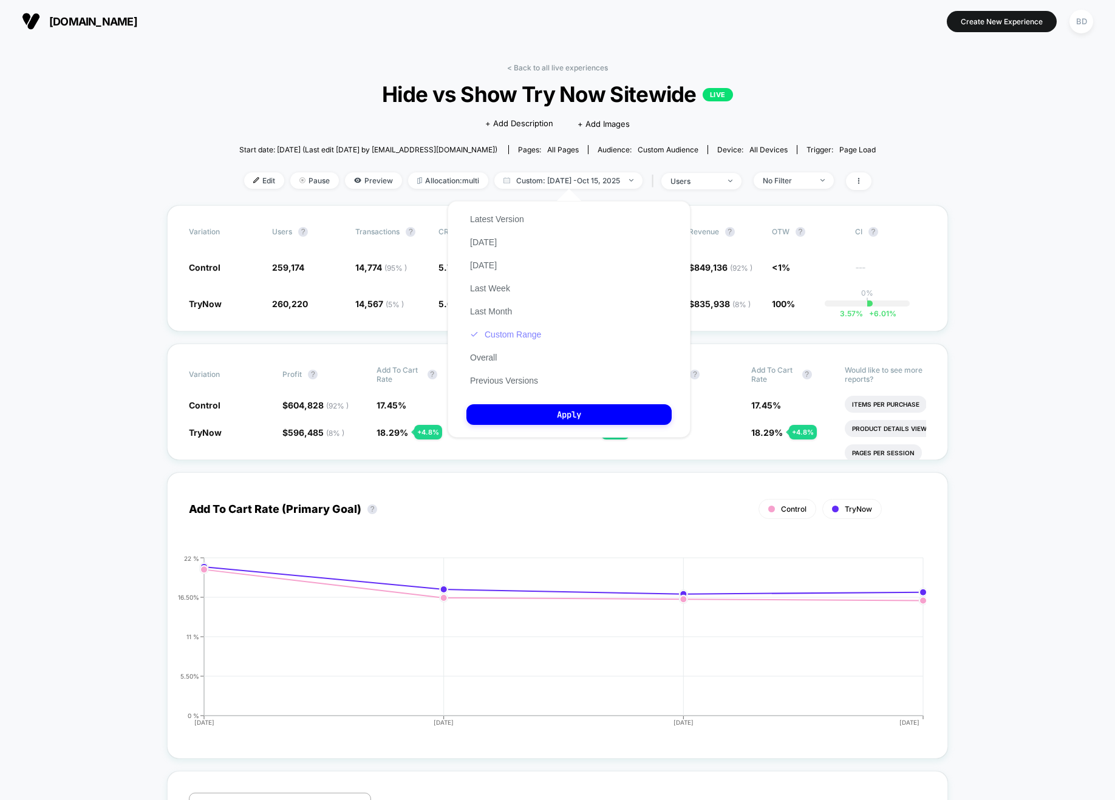
click at [500, 336] on button "Custom Range" at bounding box center [505, 334] width 78 height 11
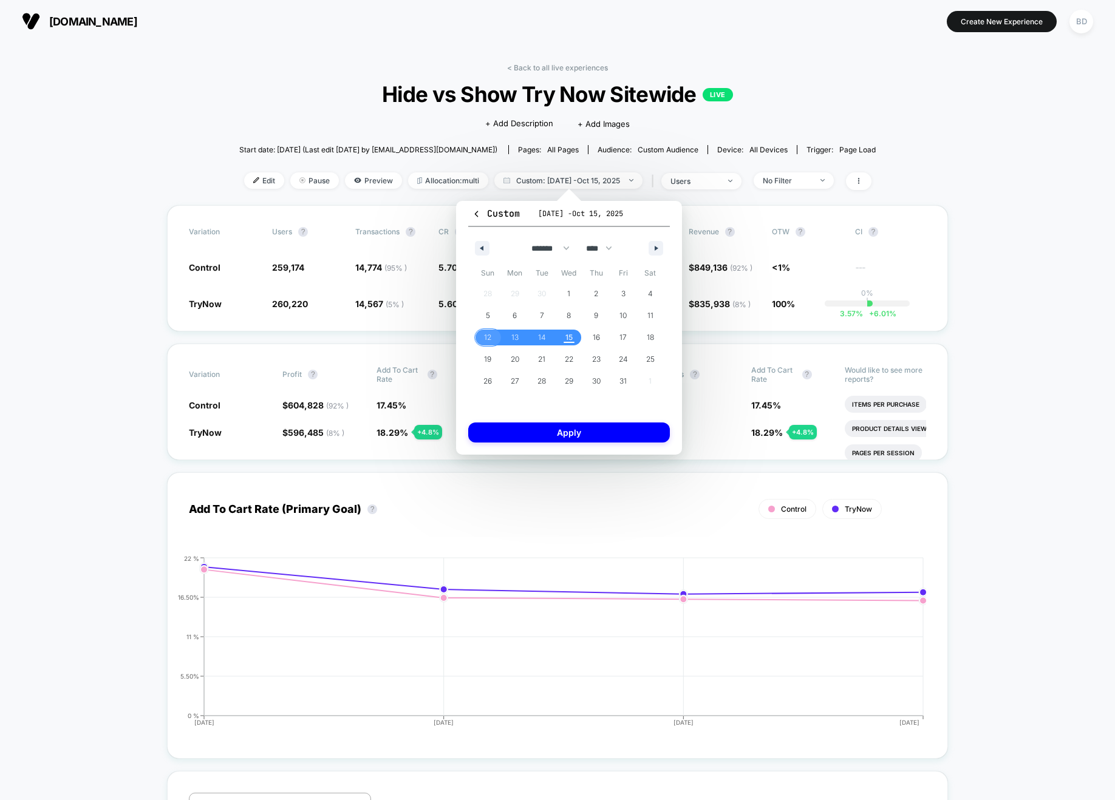
click at [480, 330] on span "12" at bounding box center [487, 338] width 27 height 16
click at [546, 337] on span "14" at bounding box center [541, 338] width 27 height 16
click at [565, 426] on button "Apply" at bounding box center [569, 433] width 202 height 20
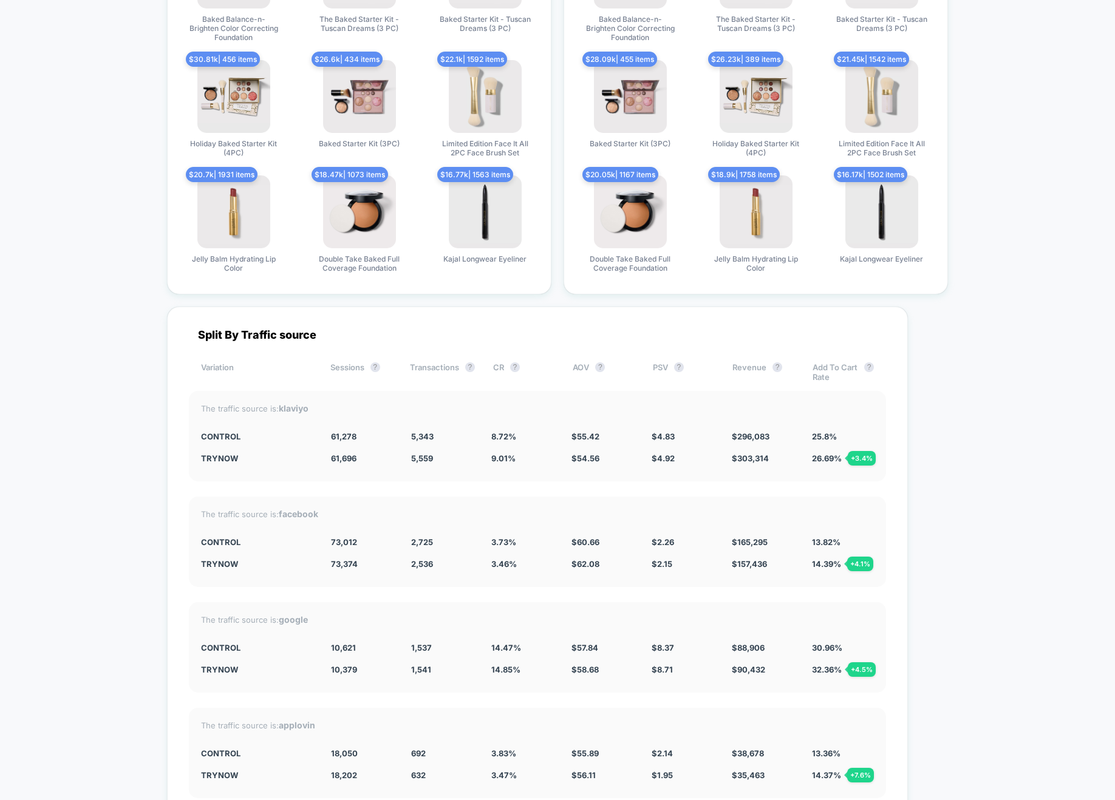
scroll to position [3091, 0]
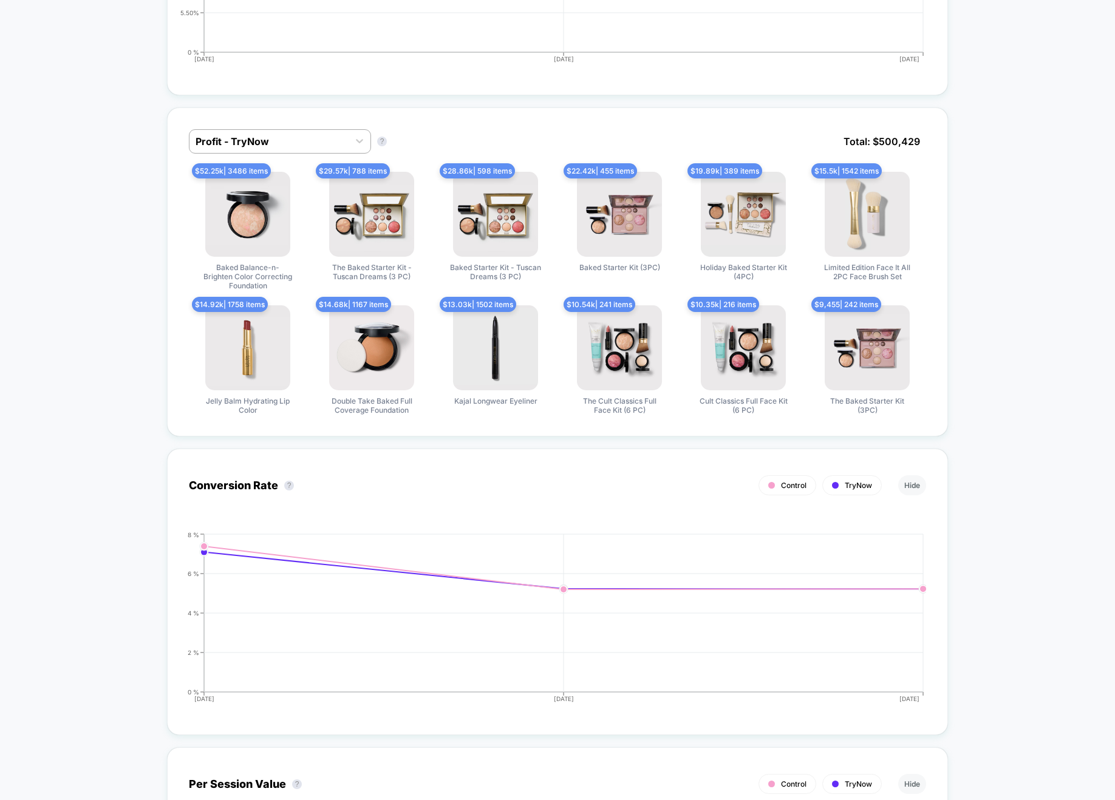
scroll to position [0, 0]
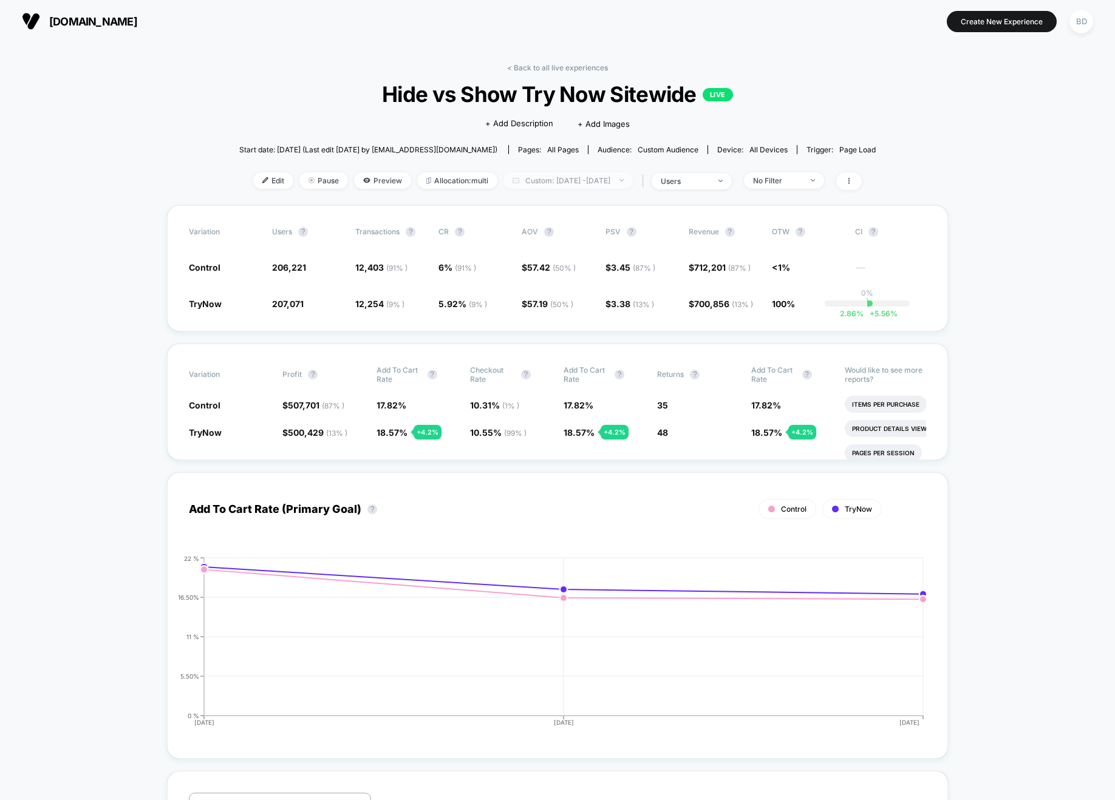
click at [553, 180] on span "Custom: [DATE] - [DATE]" at bounding box center [567, 180] width 129 height 16
select select "*"
select select "****"
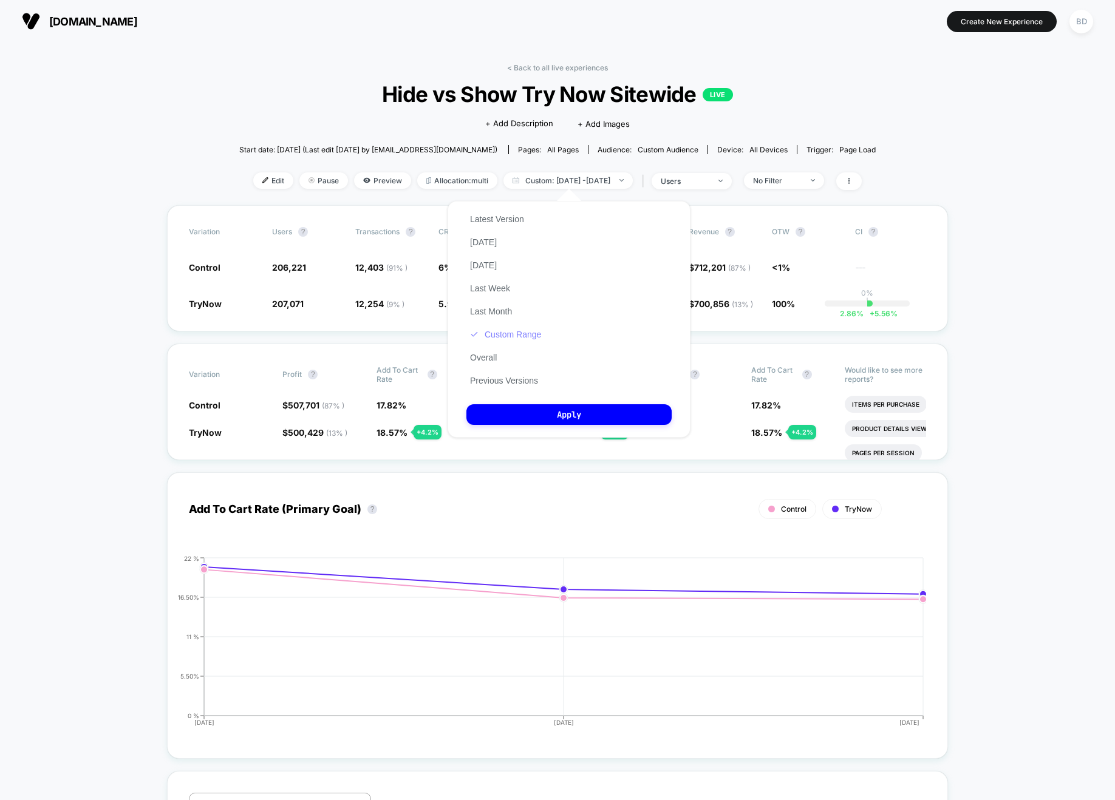
click at [500, 337] on button "Custom Range" at bounding box center [505, 334] width 78 height 11
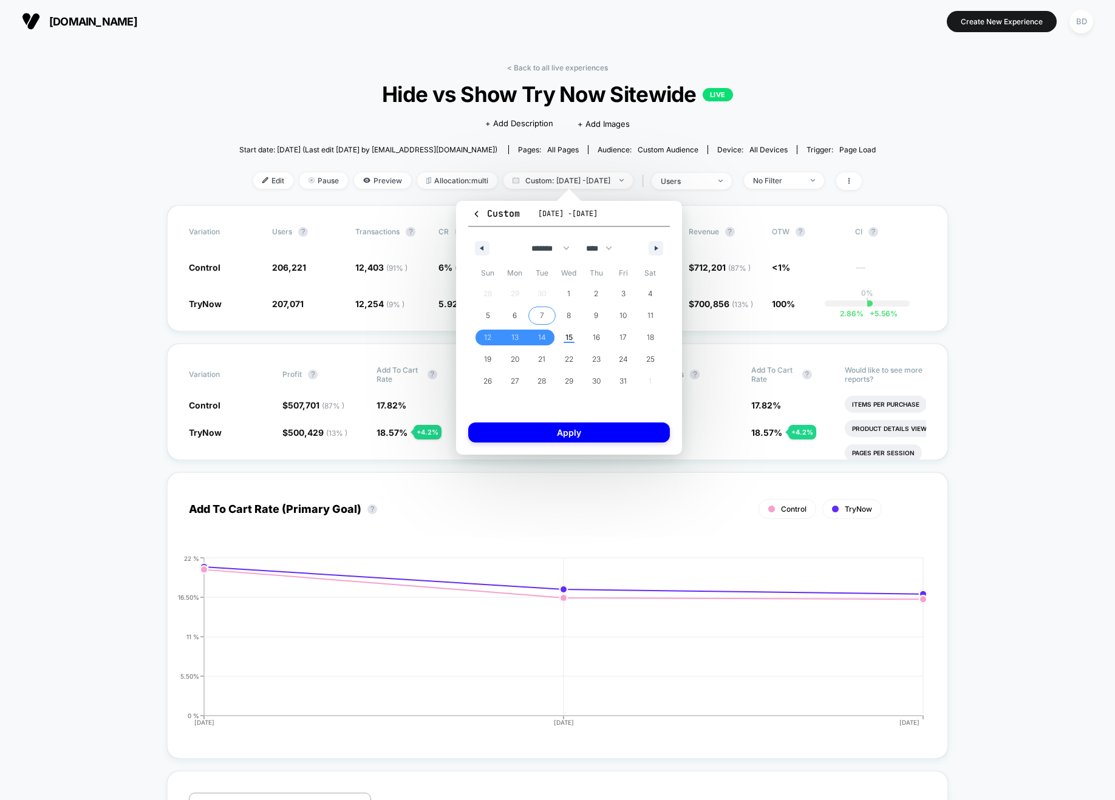
click at [543, 314] on span "7" at bounding box center [542, 316] width 4 height 22
click at [544, 337] on span "14" at bounding box center [542, 338] width 8 height 22
click at [581, 426] on button "Apply" at bounding box center [569, 433] width 202 height 20
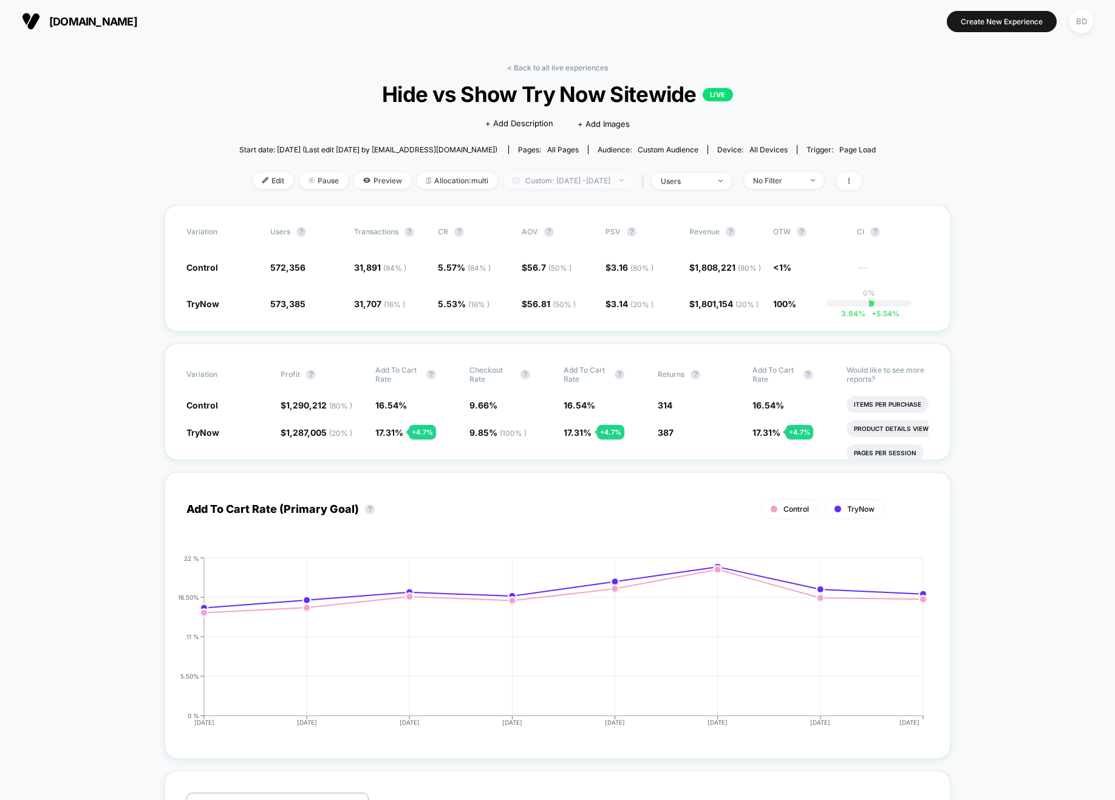
click at [568, 181] on span "Custom: [DATE] - [DATE]" at bounding box center [567, 180] width 129 height 16
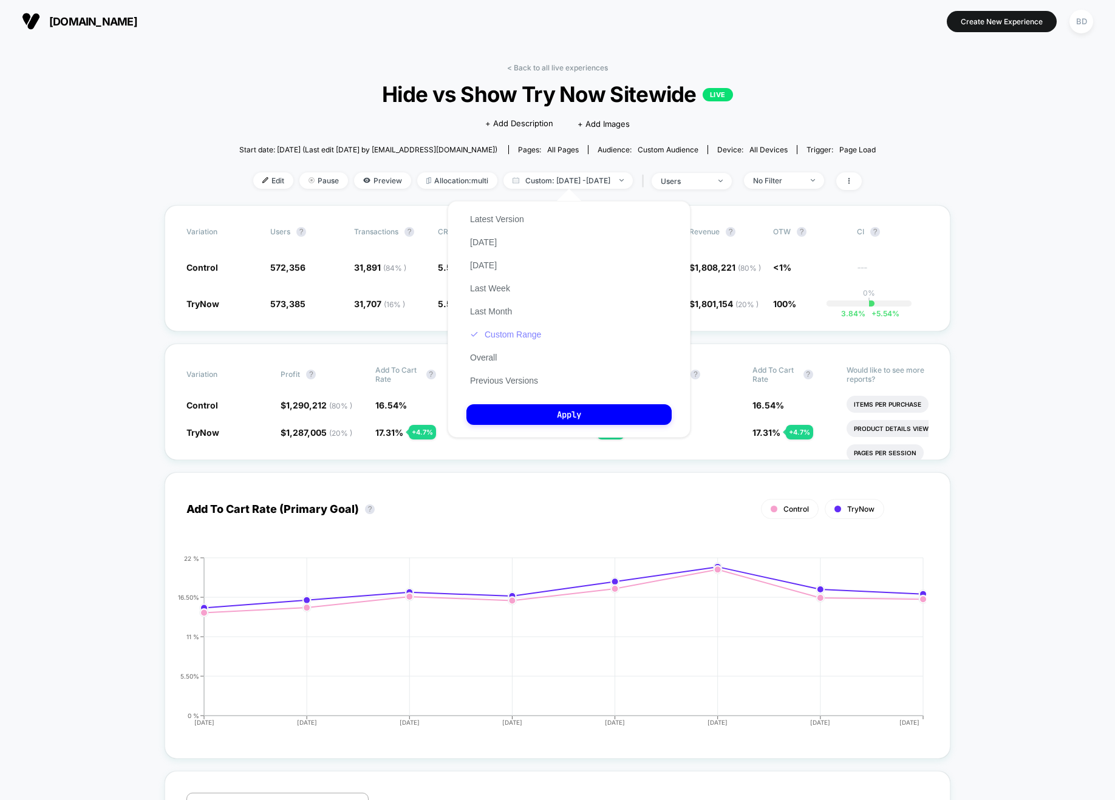
click at [506, 329] on button "Custom Range" at bounding box center [505, 334] width 78 height 11
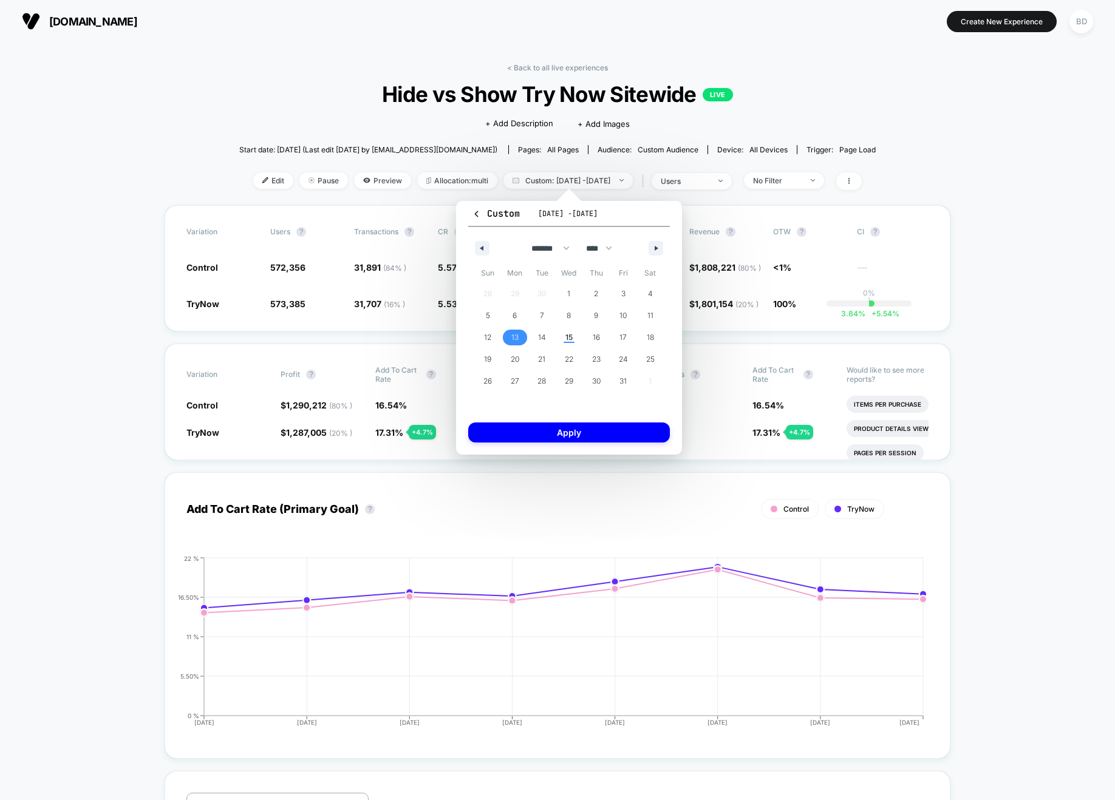
click at [508, 333] on span "13" at bounding box center [515, 338] width 27 height 16
click at [544, 337] on span "14" at bounding box center [542, 338] width 8 height 22
click at [561, 437] on button "Apply" at bounding box center [569, 433] width 202 height 20
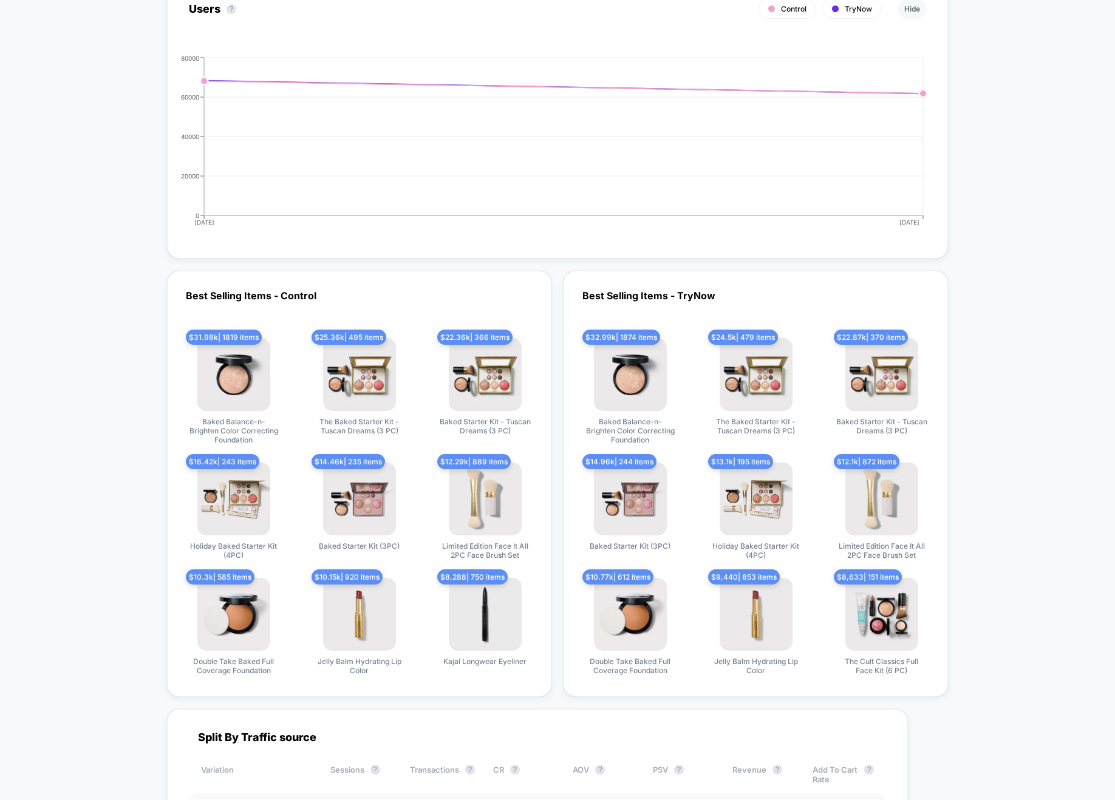
scroll to position [3204, 0]
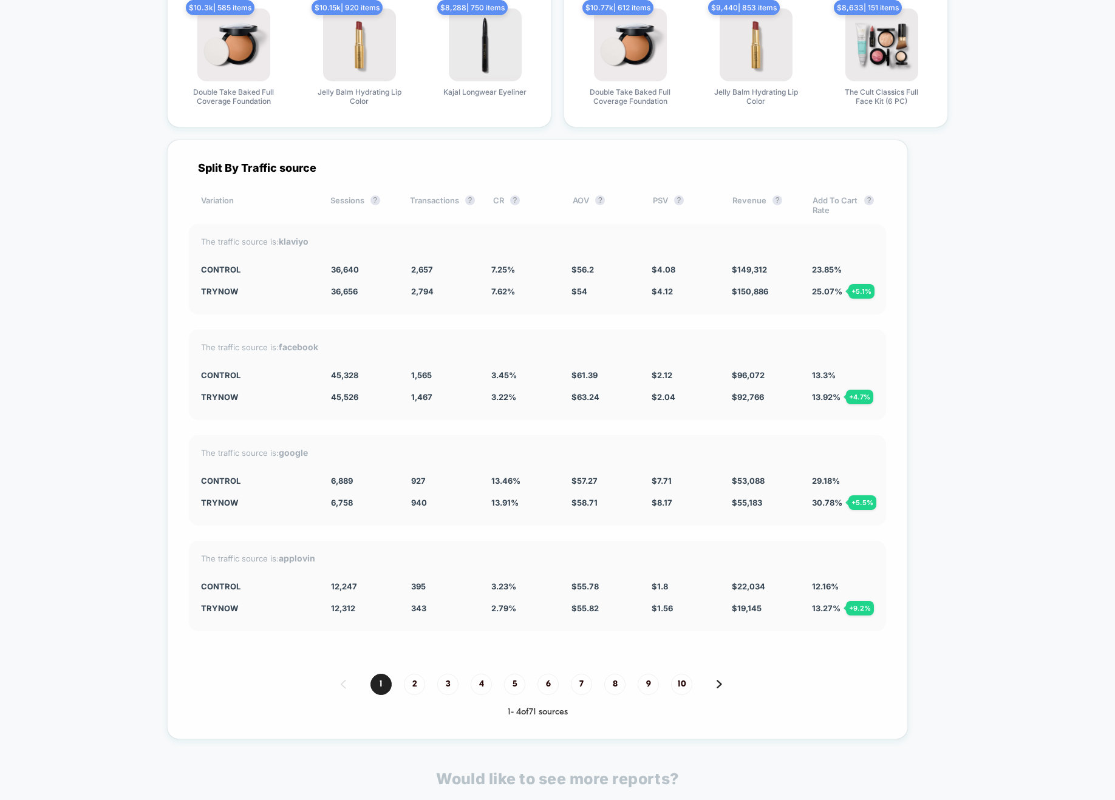
click at [458, 531] on div "Split By Traffic source Variation Sessions ? Transactions ? CR ? AOV ? PSV ? Re…" at bounding box center [537, 440] width 741 height 600
